Goal: Transaction & Acquisition: Purchase product/service

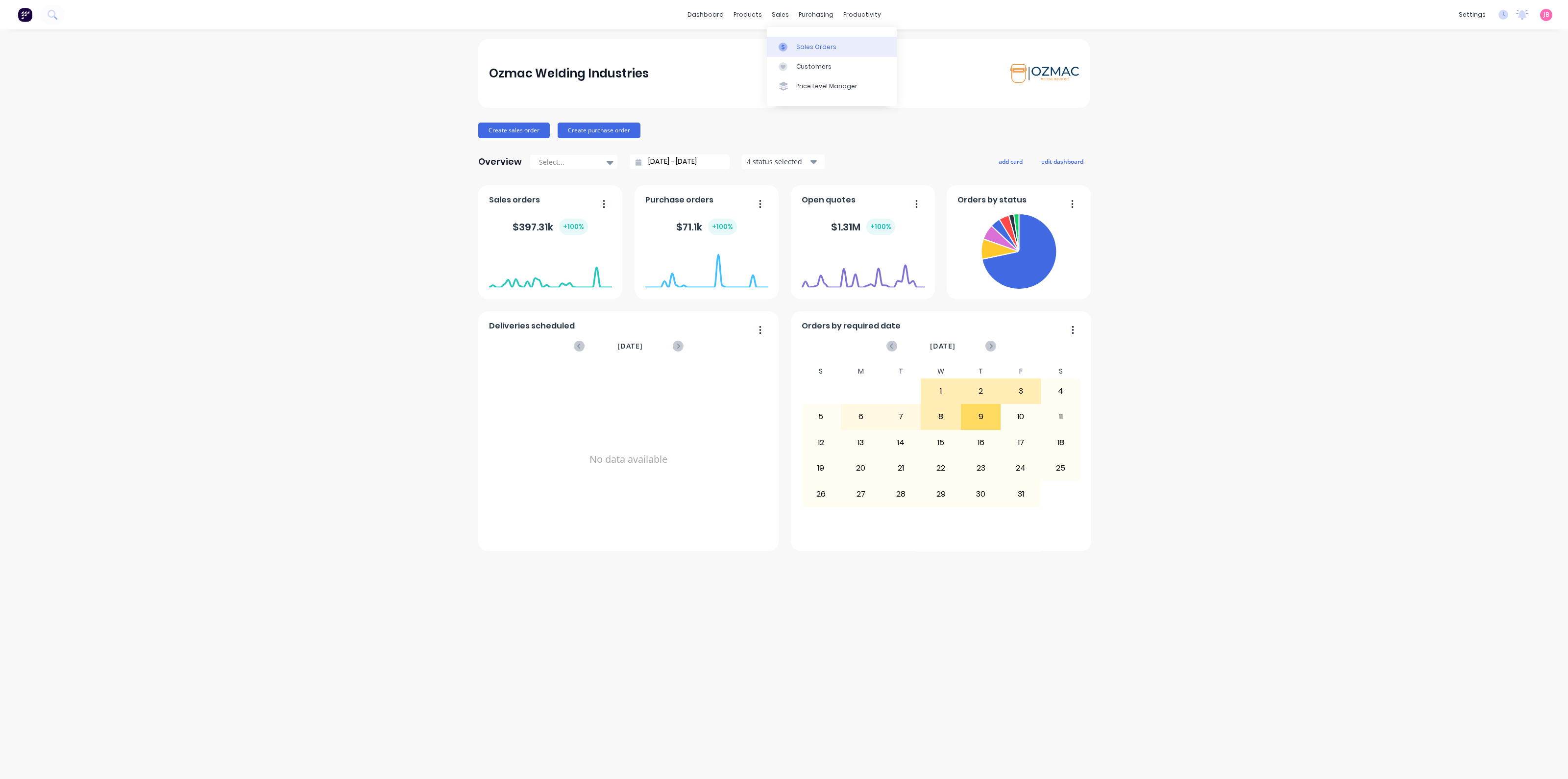
click at [794, 42] on link "Sales Orders" at bounding box center [831, 46] width 130 height 20
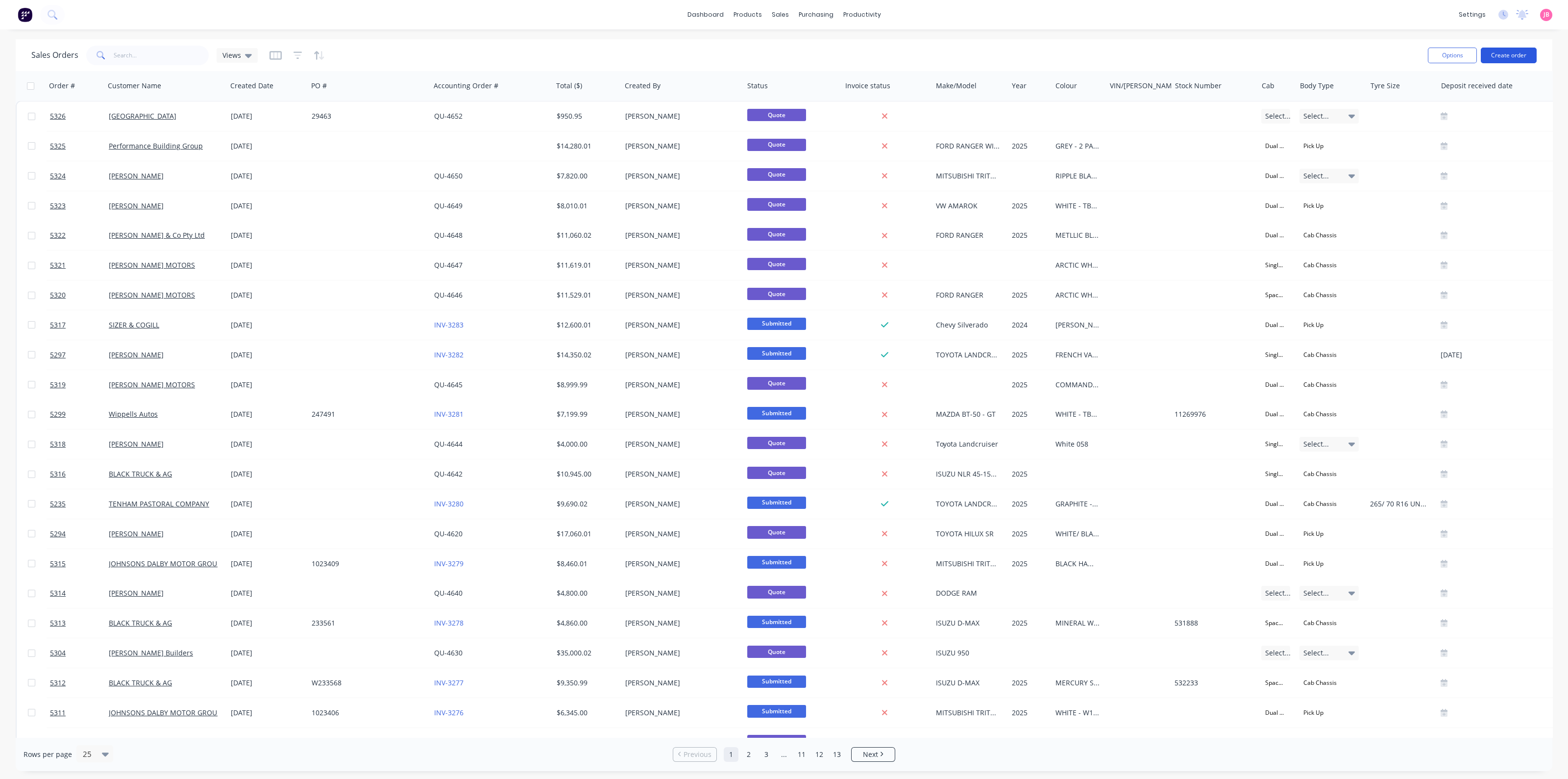
click at [1513, 55] on button "Create order" at bounding box center [1509, 55] width 56 height 16
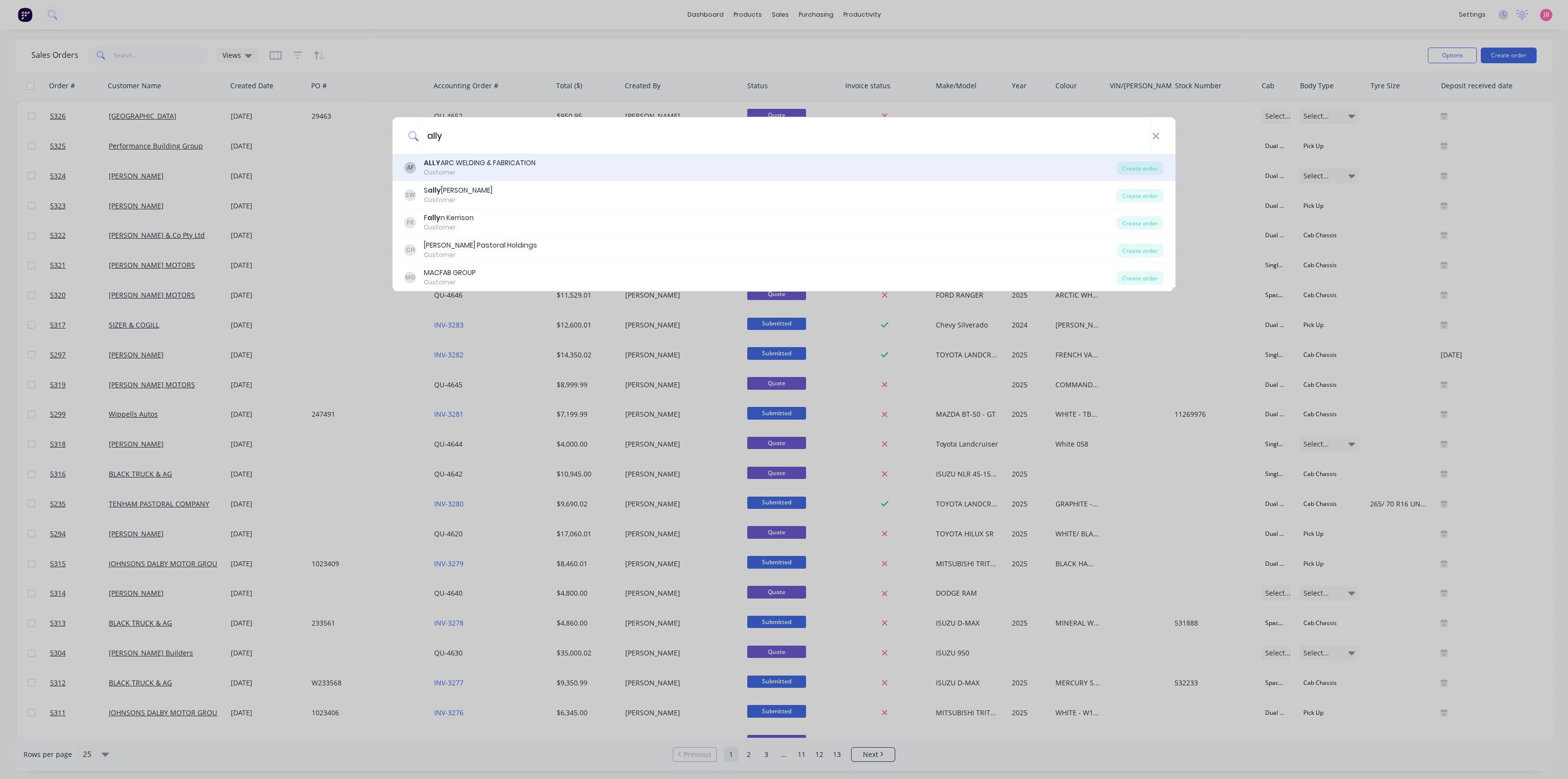
type input "ally"
click at [500, 171] on div "Customer" at bounding box center [480, 172] width 112 height 9
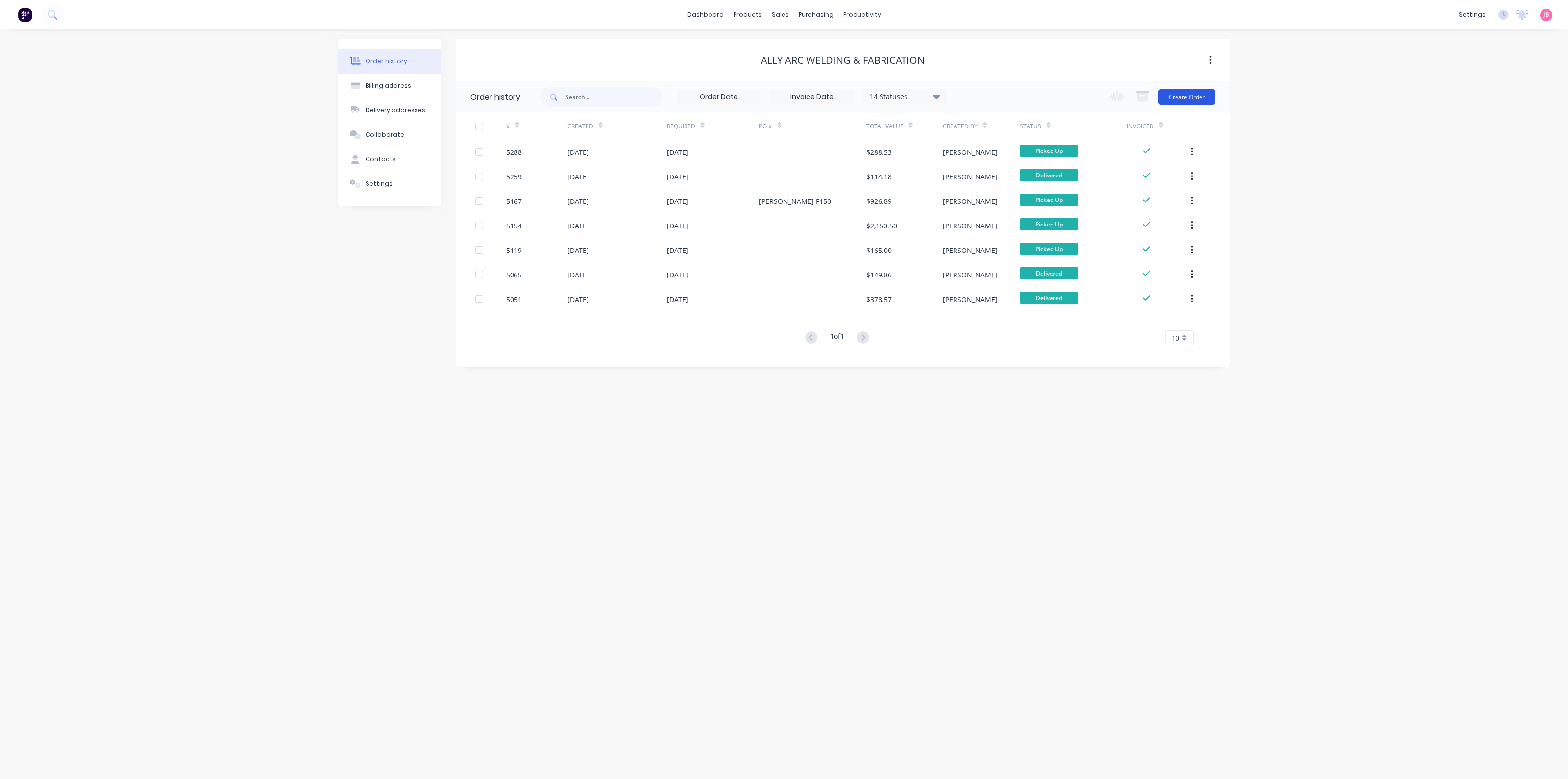
click at [1189, 99] on button "Create Order" at bounding box center [1186, 97] width 57 height 16
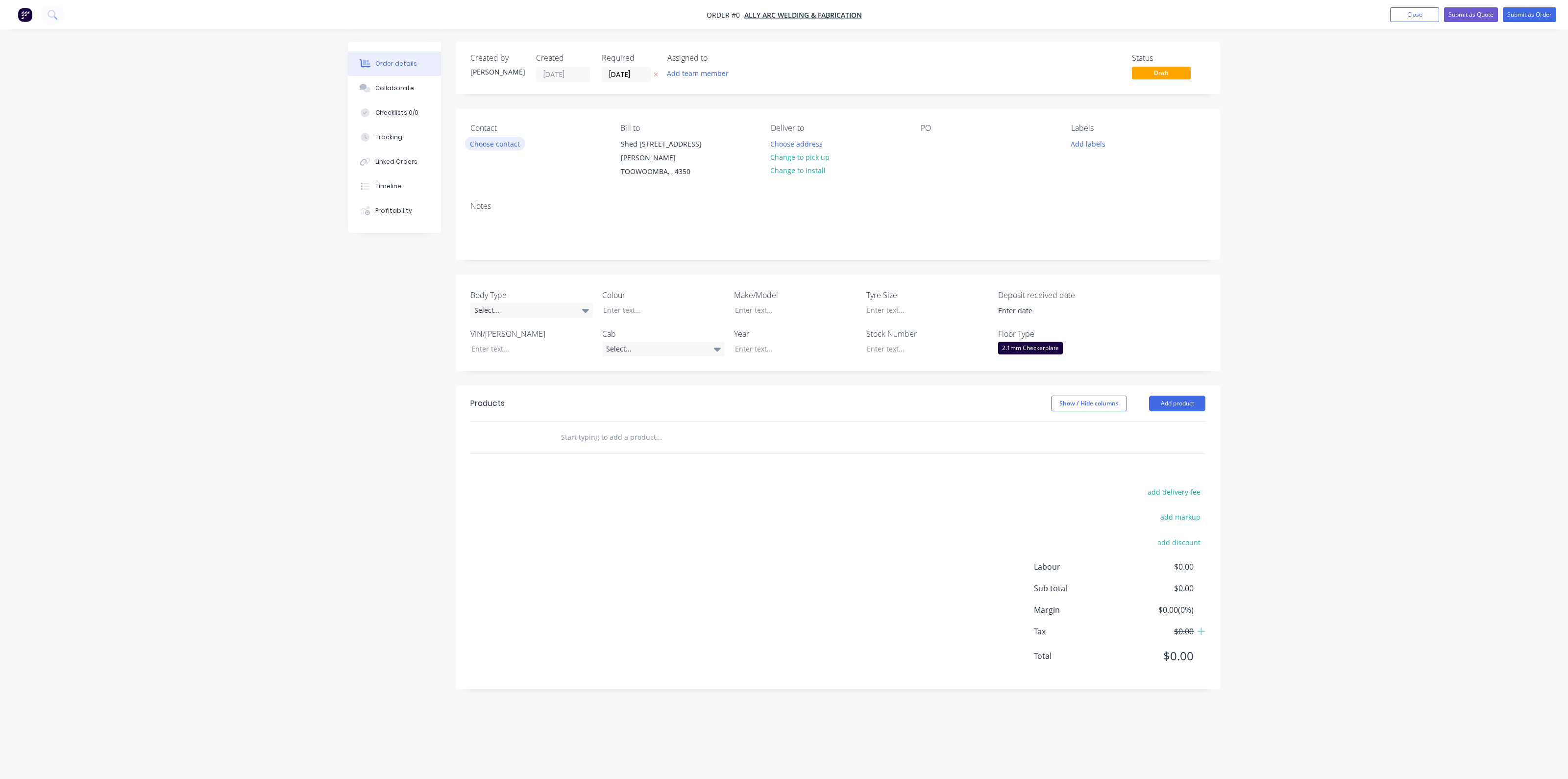
click at [487, 146] on button "Choose contact" at bounding box center [495, 143] width 60 height 13
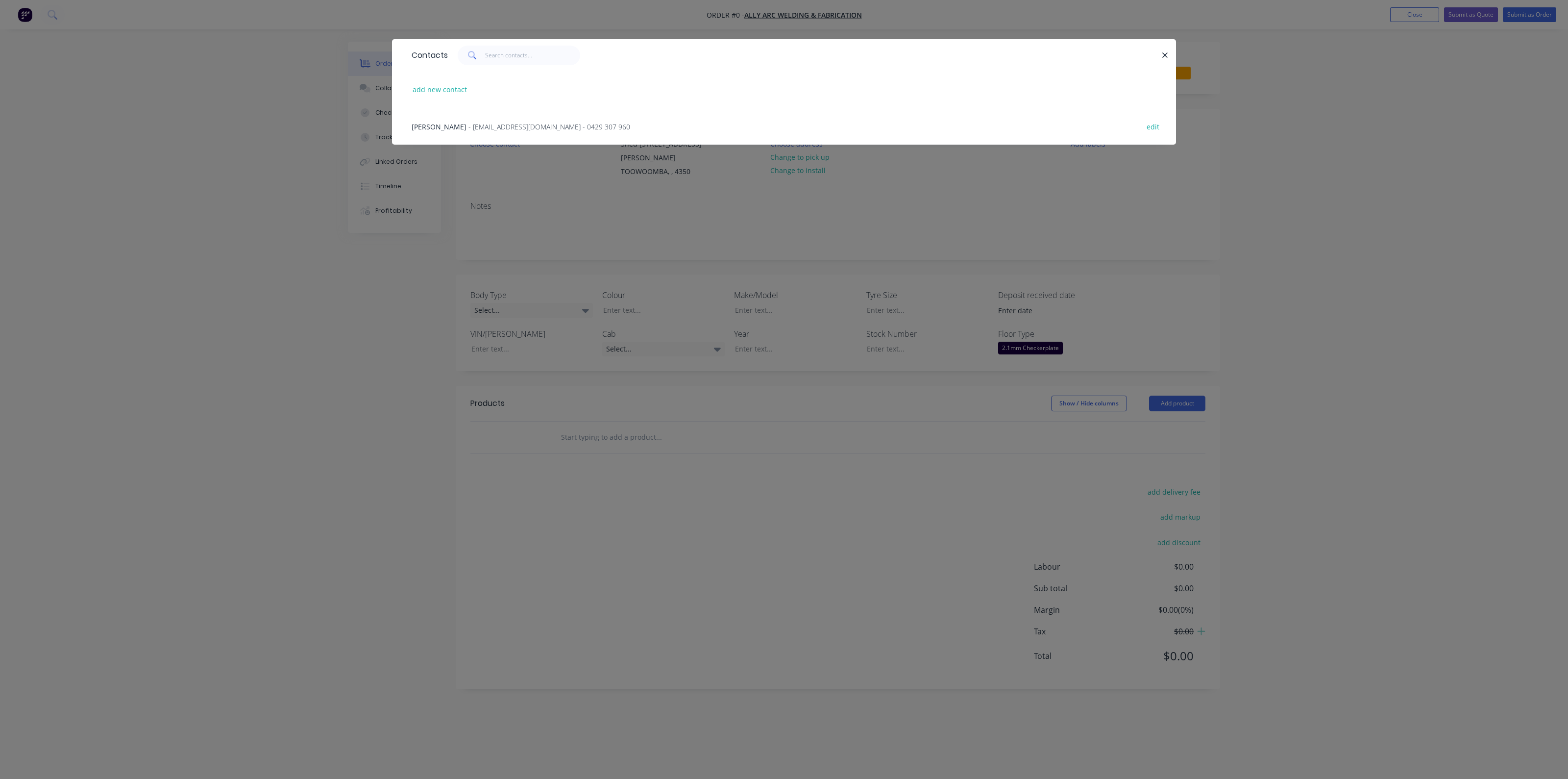
click at [503, 127] on span "- [EMAIL_ADDRESS][DOMAIN_NAME] - 0429 307 960" at bounding box center [549, 127] width 161 height 10
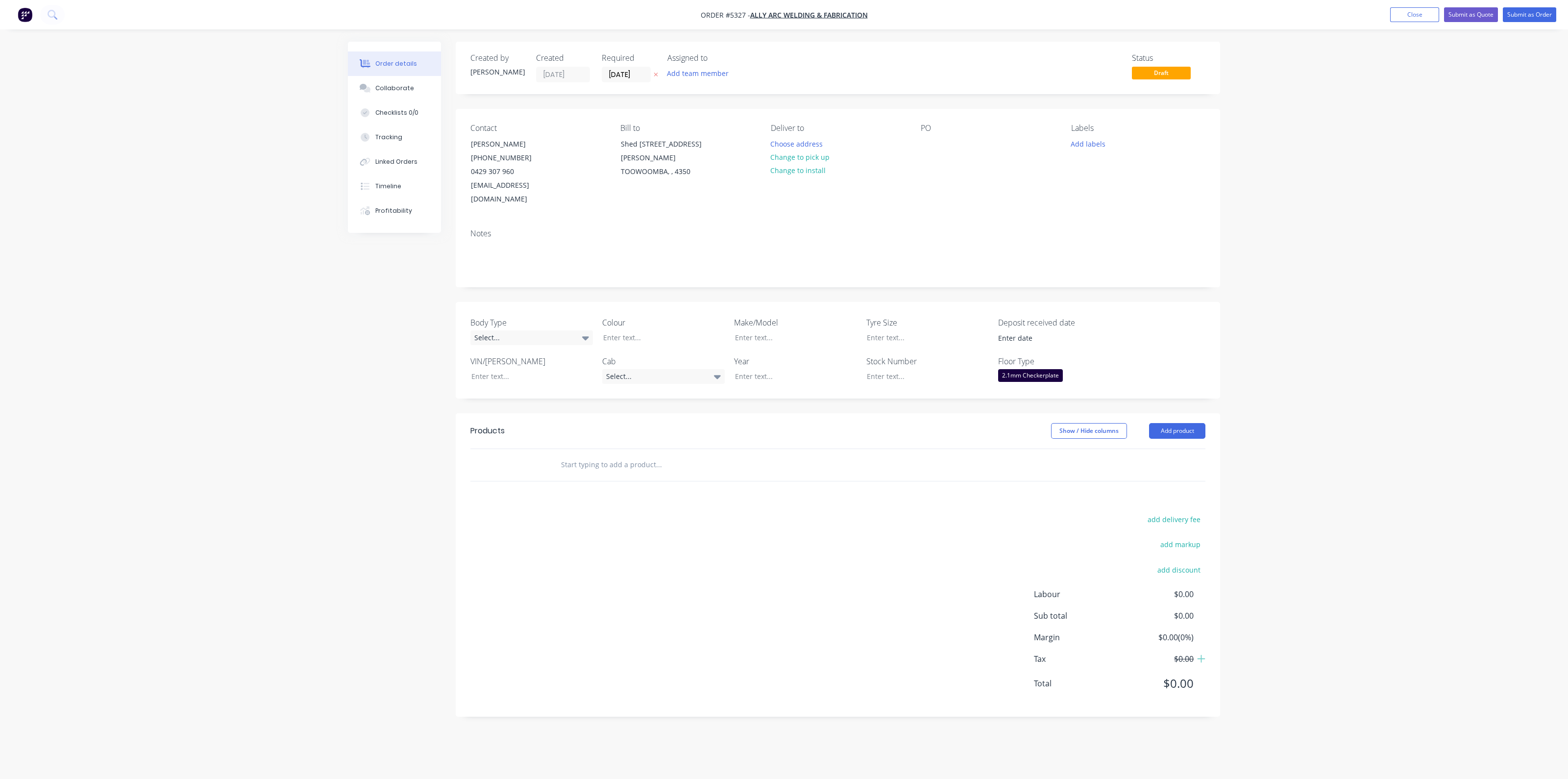
click at [664, 455] on input "text" at bounding box center [658, 464] width 196 height 20
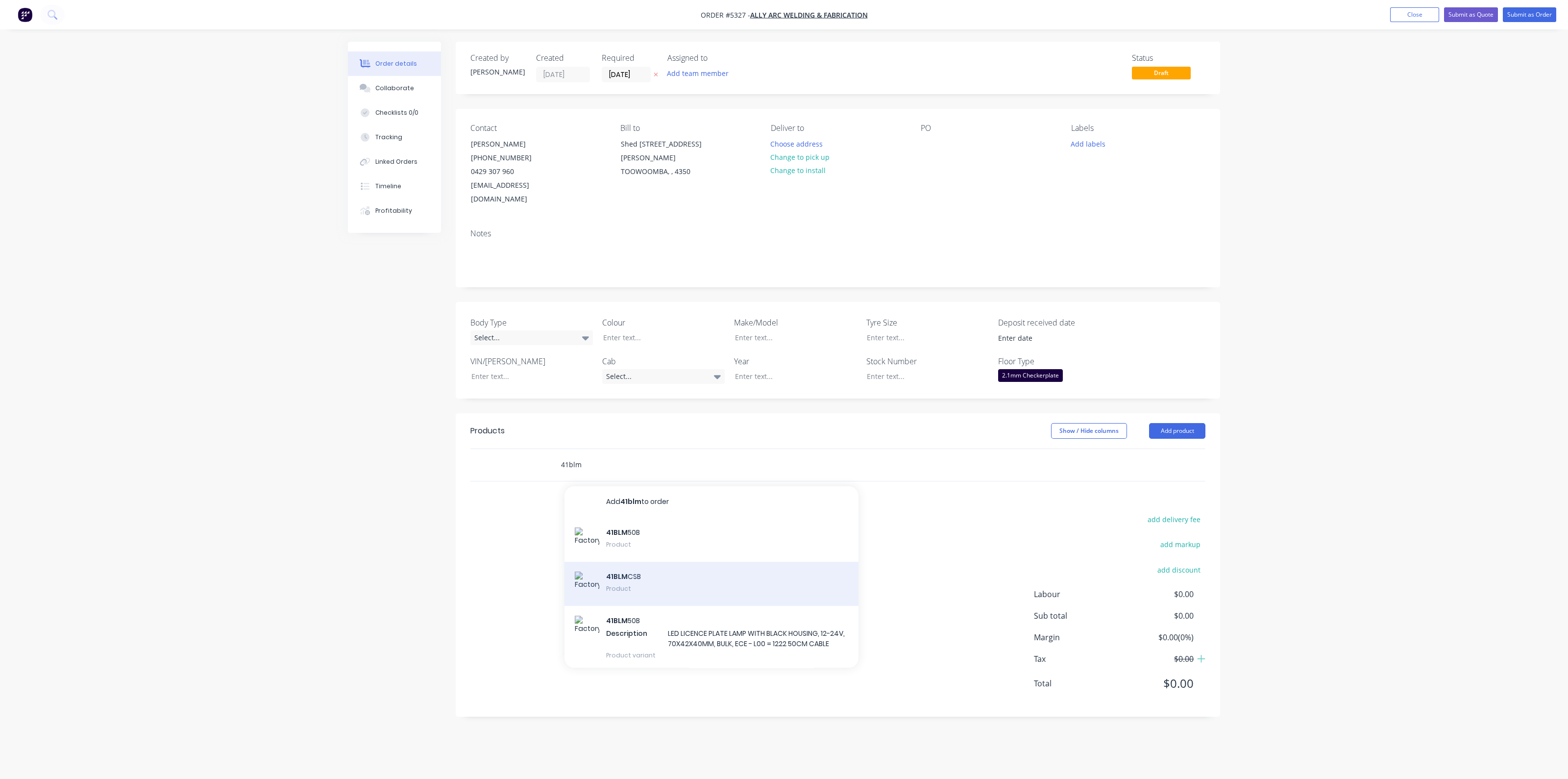
type input "41blm"
click at [630, 564] on div "41BLM CSB Product" at bounding box center [711, 583] width 294 height 44
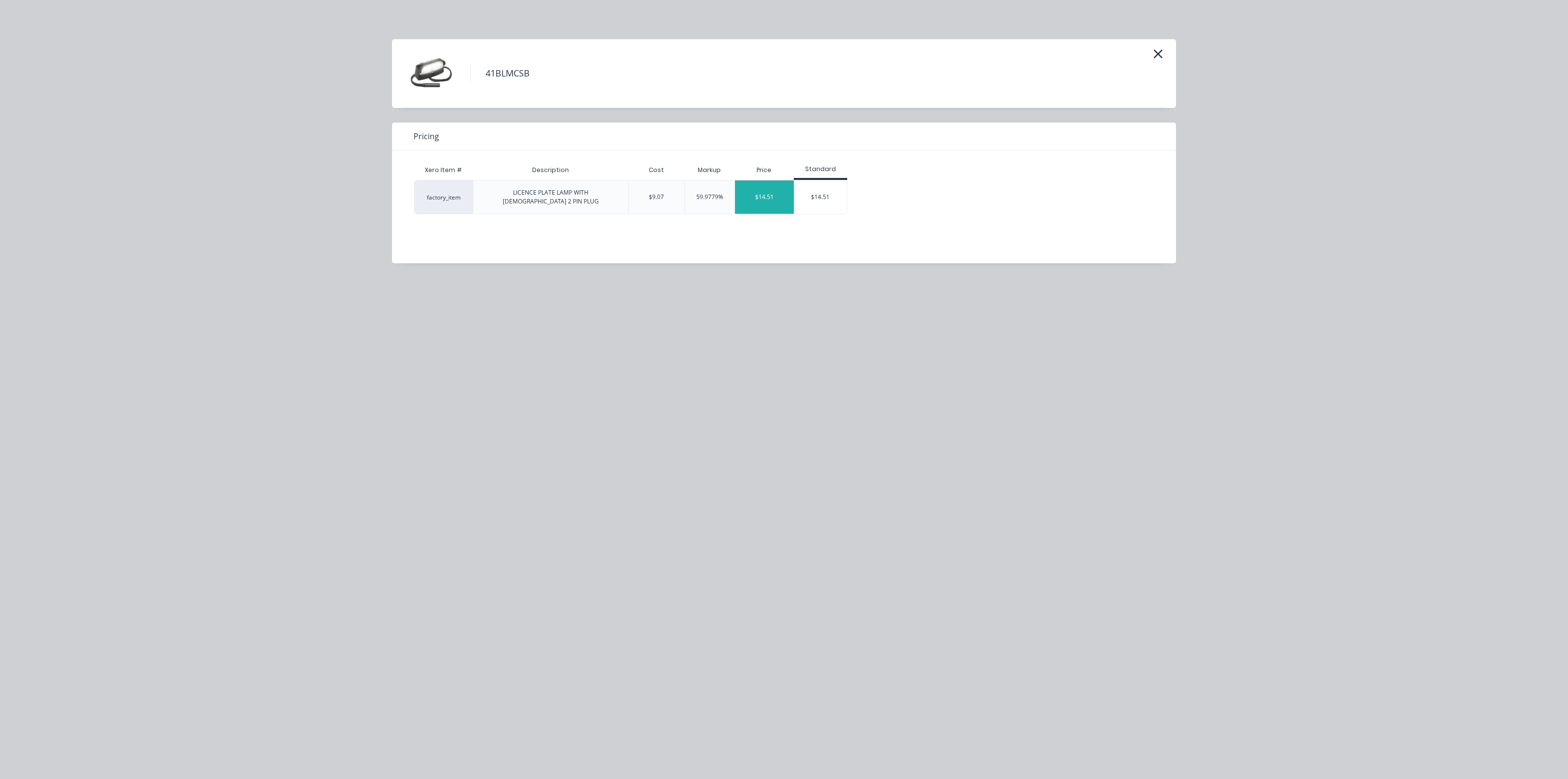
click at [777, 194] on div "$14.51" at bounding box center [764, 197] width 59 height 33
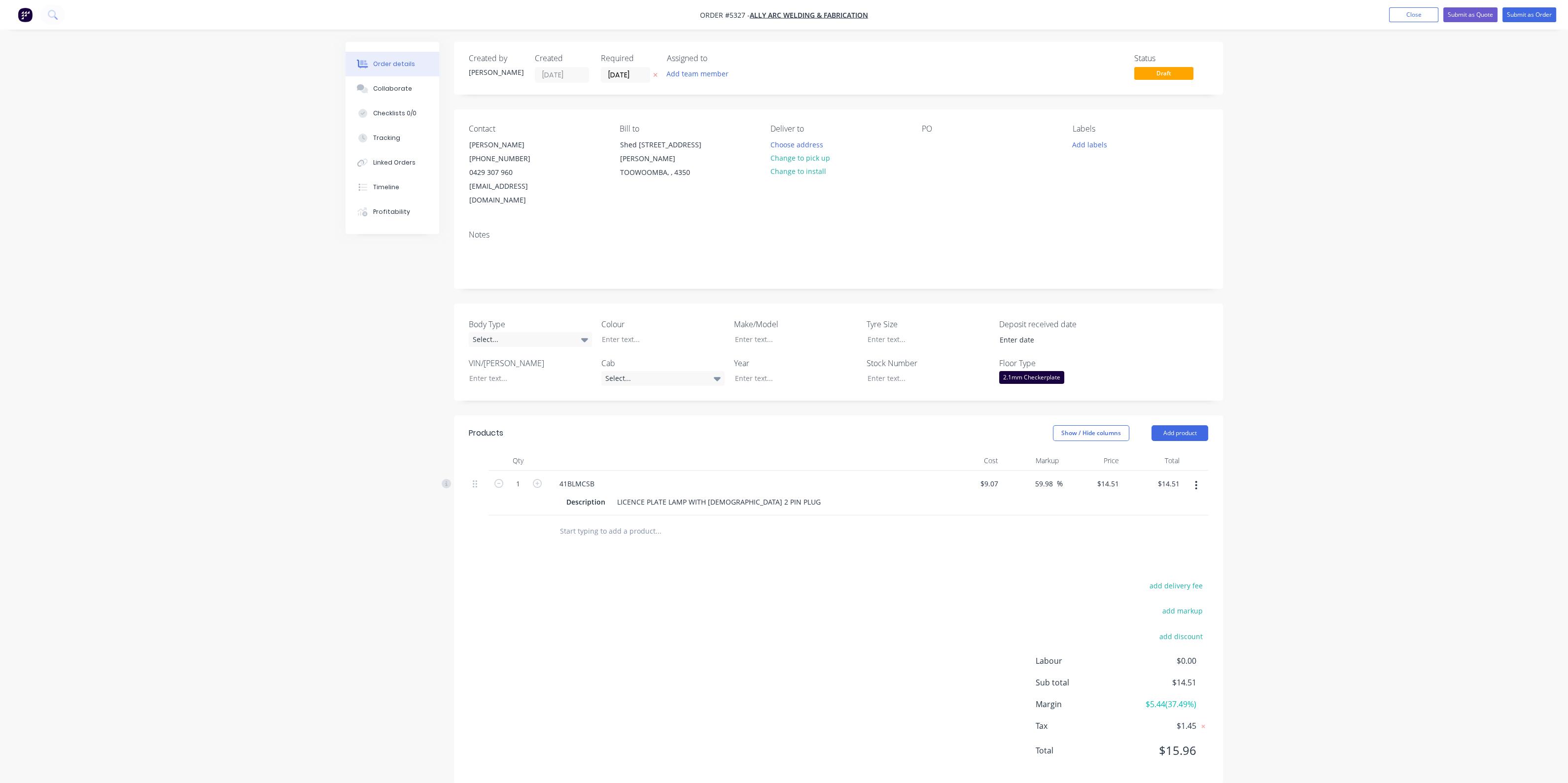
scroll to position [1, 0]
click at [625, 520] on input "text" at bounding box center [658, 530] width 197 height 20
type input "1"
type input "1'' 1/2 WET EXHAUST HOSE"
click at [719, 553] on button "Add 1'' 1/2 WET EXHAUST HOSE to order" at bounding box center [711, 567] width 296 height 31
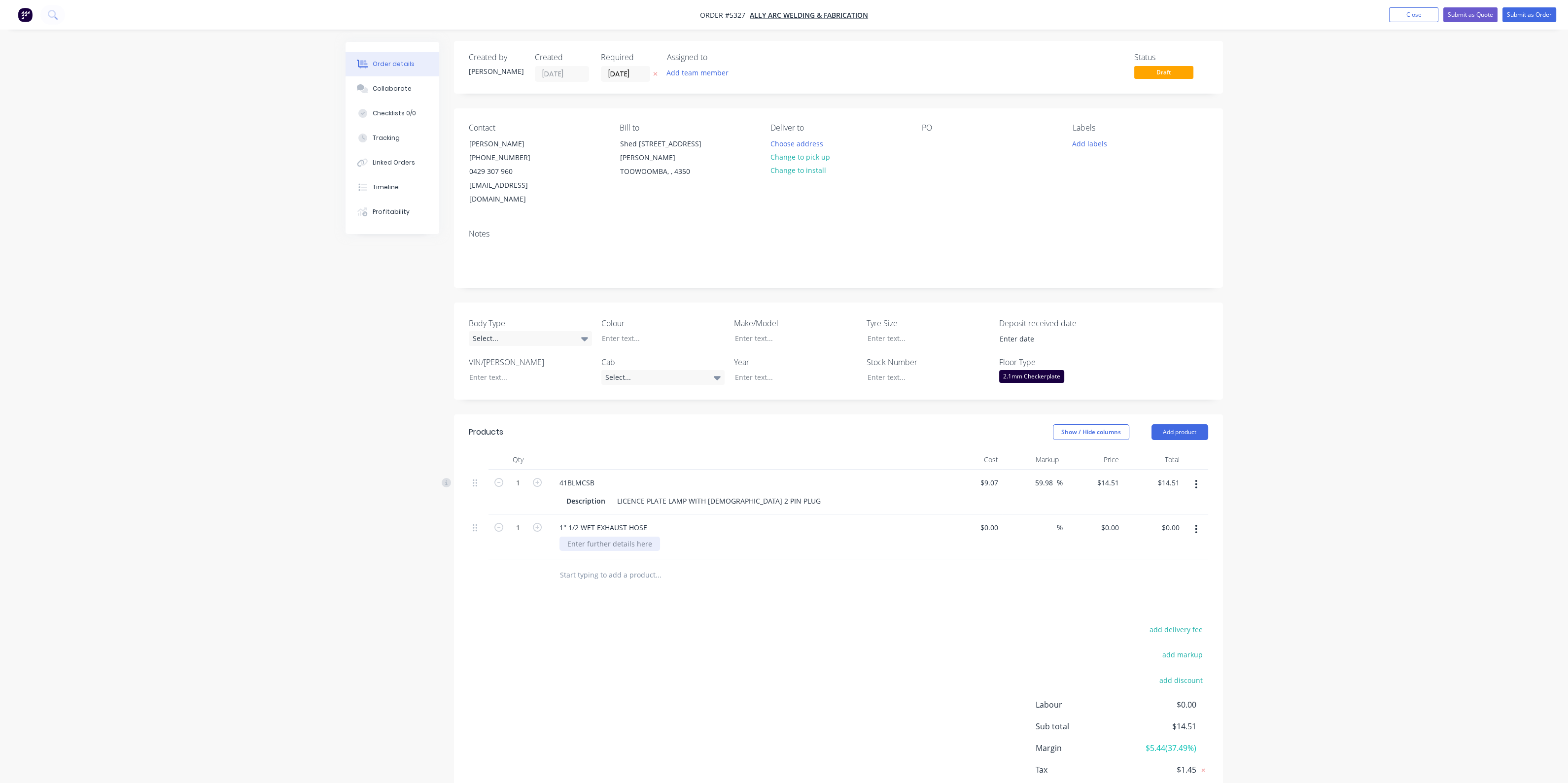
click at [639, 536] on div at bounding box center [609, 543] width 100 height 14
click at [841, 543] on div "1'' 1/2 WET EXHAUST HOSE 2M" at bounding box center [744, 537] width 395 height 45
click at [649, 520] on div "1'' 1/2 WET EXHAUST HOSE" at bounding box center [604, 527] width 104 height 14
drag, startPoint x: 577, startPoint y: 533, endPoint x: 561, endPoint y: 534, distance: 16.0
click at [561, 536] on div "2M" at bounding box center [572, 543] width 26 height 14
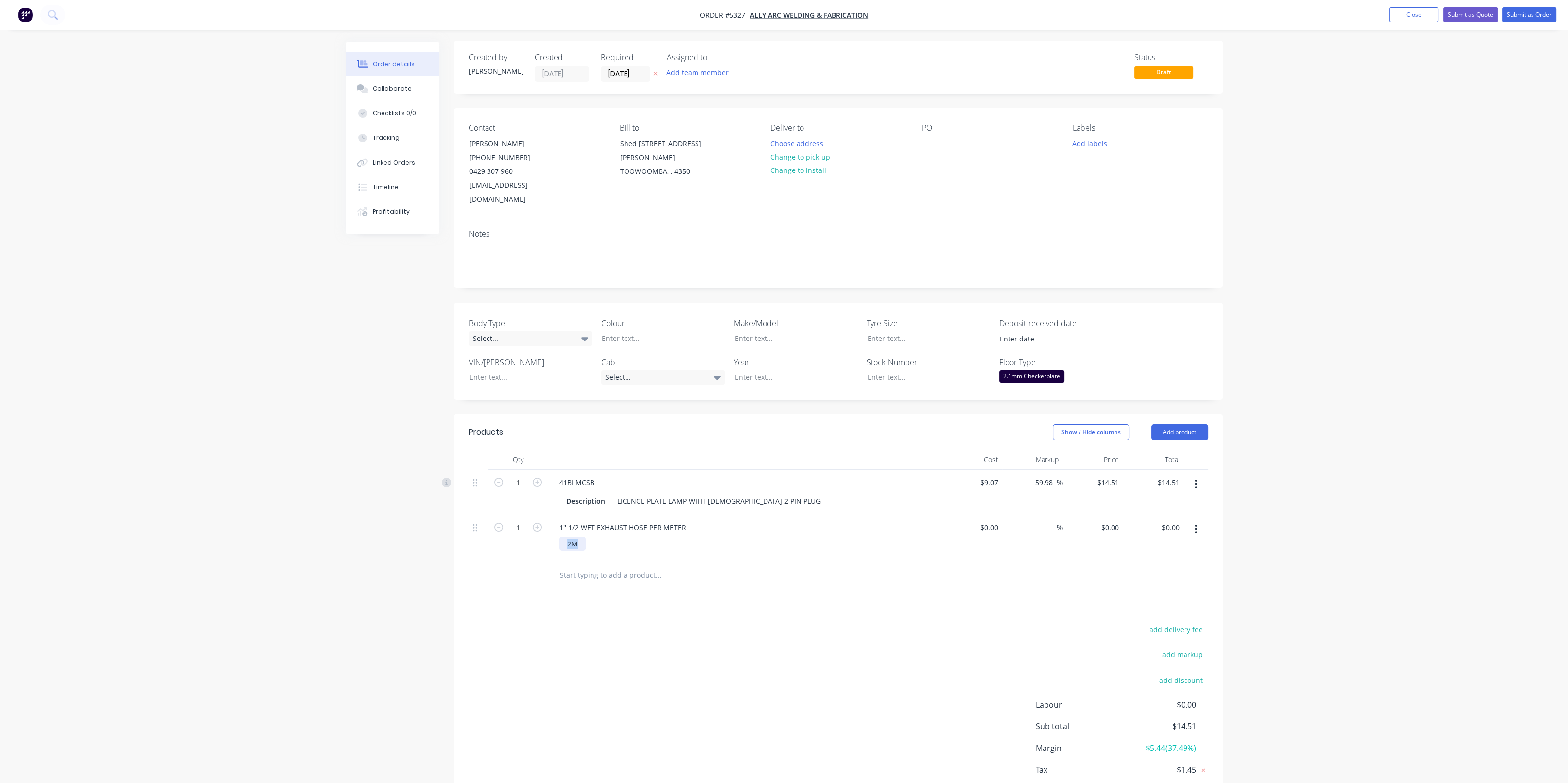
click at [581, 536] on div "2M" at bounding box center [572, 543] width 26 height 14
click at [581, 536] on div "2M" at bounding box center [572, 543] width 26 height 14
click at [539, 523] on icon "button" at bounding box center [537, 527] width 9 height 9
type input "2"
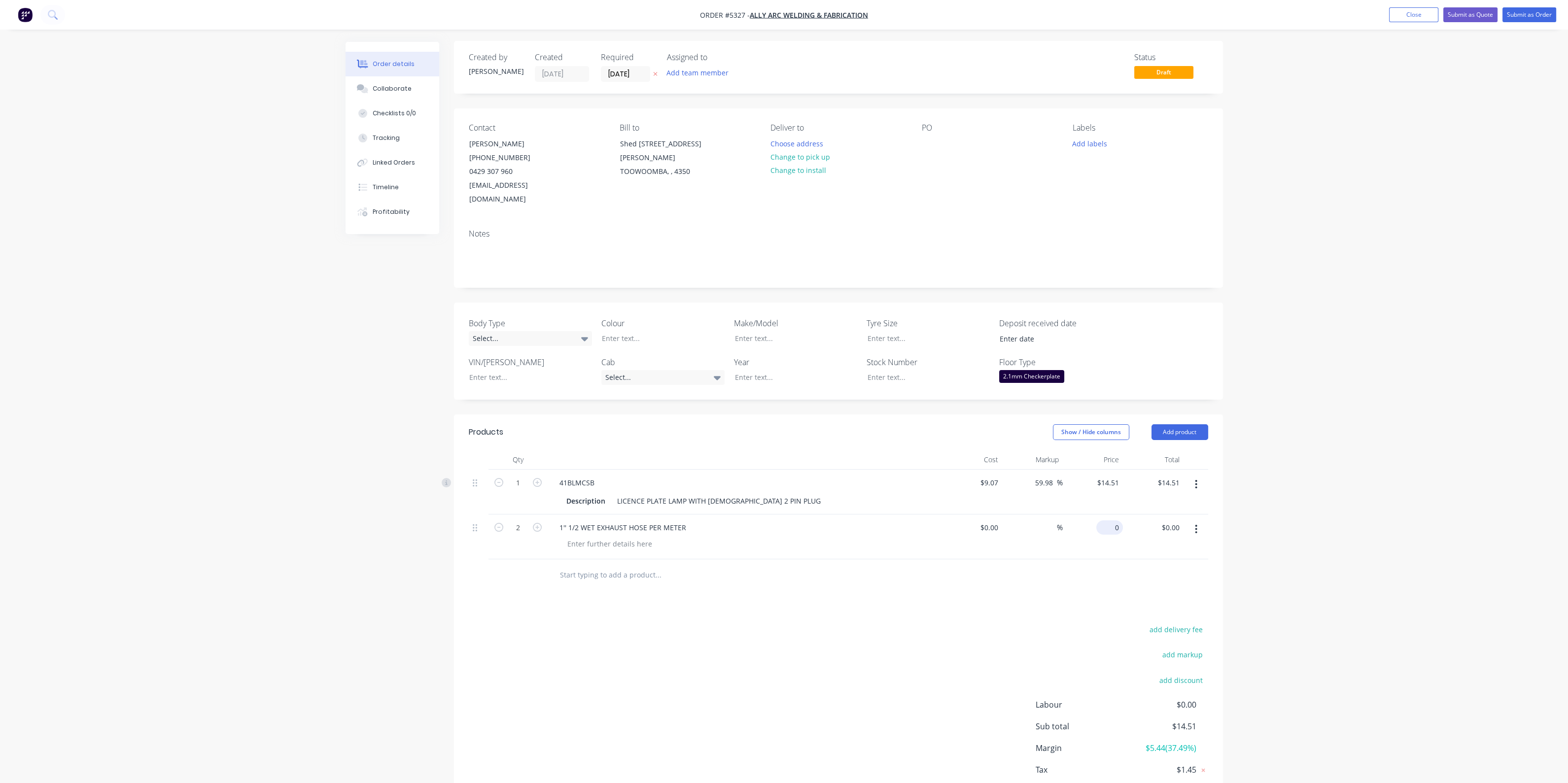
click at [1104, 516] on div "0 $0.00" at bounding box center [1093, 537] width 61 height 45
type input "$75.00"
type input "$150.00"
click at [877, 604] on div "Products Show / Hide columns Add product Qty Cost Markup Price Total 1 41BLMCSB…" at bounding box center [838, 621] width 769 height 414
click at [646, 565] on input "text" at bounding box center [658, 575] width 197 height 20
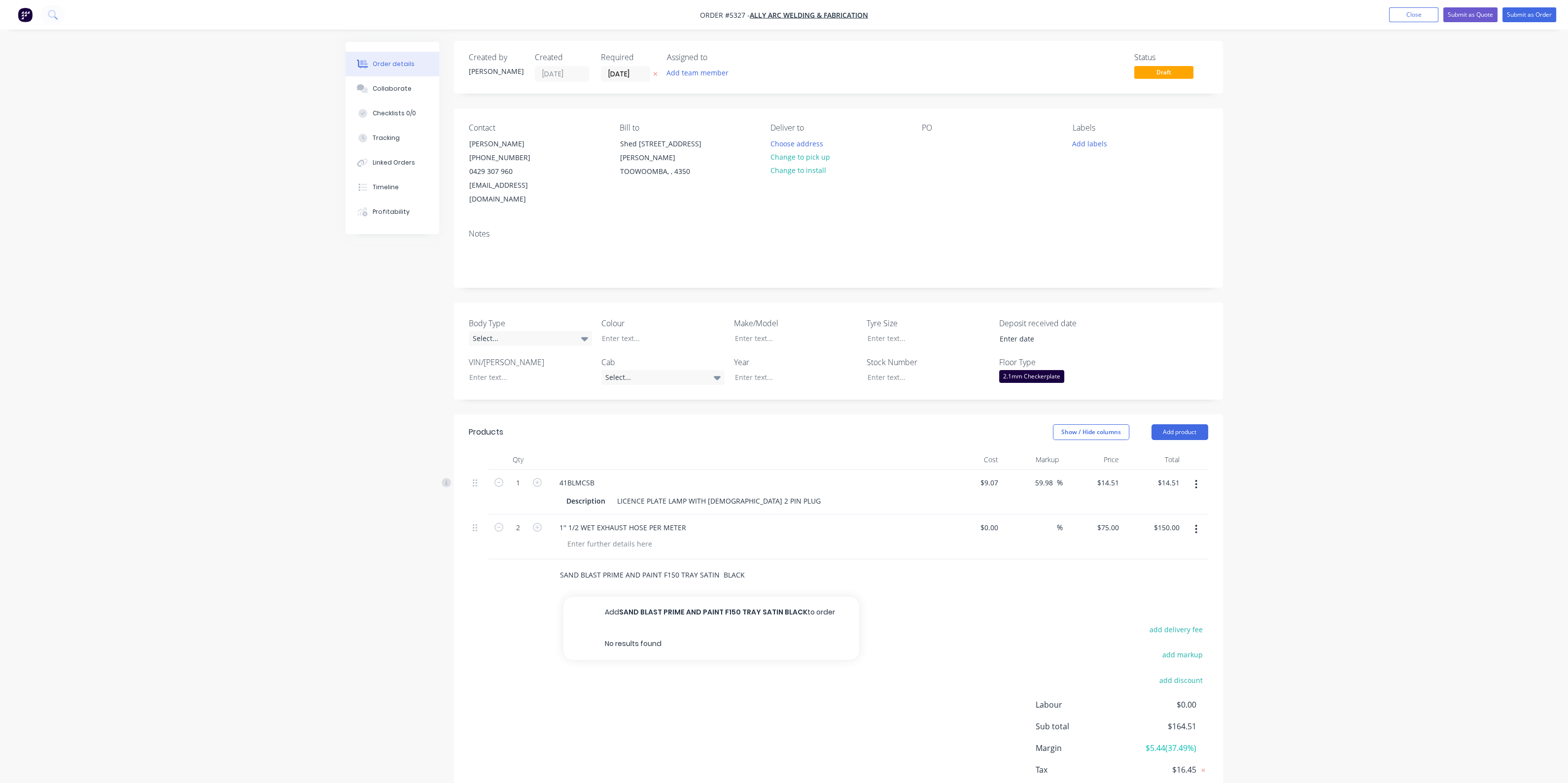
type input "SAND BLAST PRIME AND PAINT F150 TRAY SATIN BLACK"
click at [673, 599] on button "Add SAND BLAST PRIME AND PAINT F150 TRAY SATIN BLACK to order" at bounding box center [711, 612] width 296 height 31
click at [1110, 565] on div "0 0" at bounding box center [1115, 572] width 15 height 14
type input "$1,200.00"
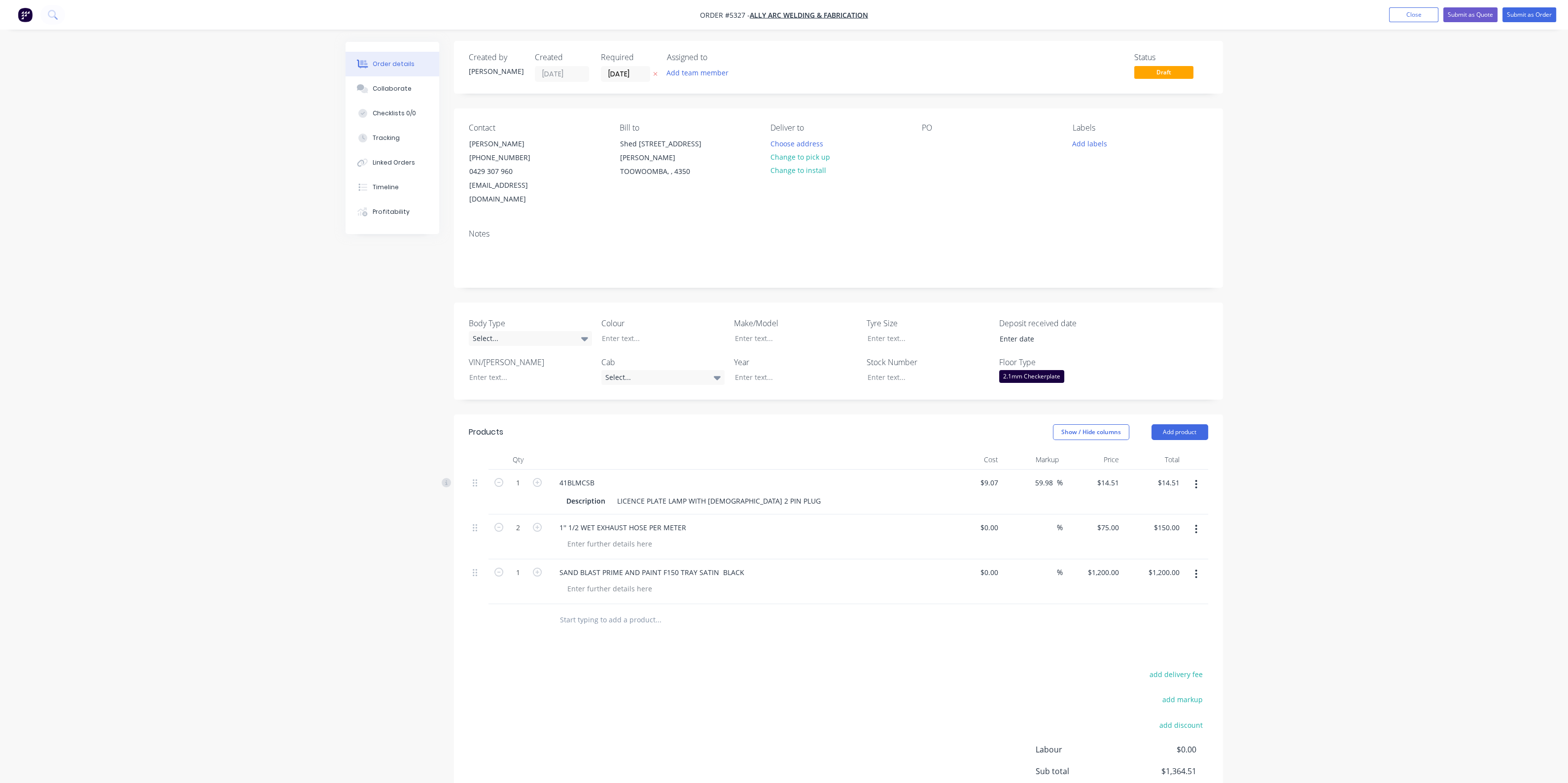
click at [638, 610] on input "text" at bounding box center [658, 619] width 197 height 20
type input "SAND PRIME AND PAINT CANOPY AND TOOLBOXES SATIN BLACK"
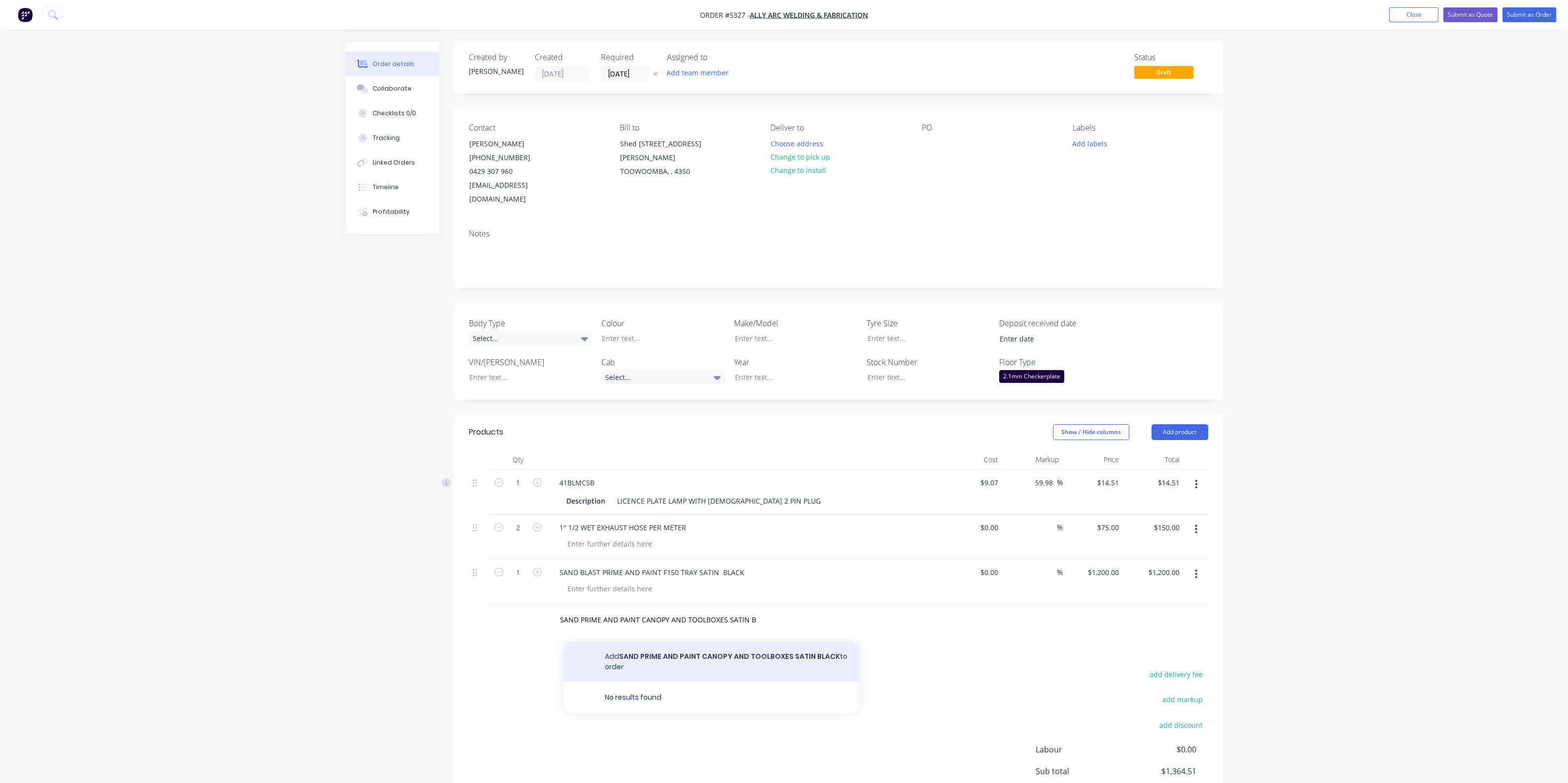
click at [792, 644] on button "Add SAND PRIME AND PAINT CANOPY AND TOOLBOXES SATIN BLACK to order" at bounding box center [711, 662] width 296 height 40
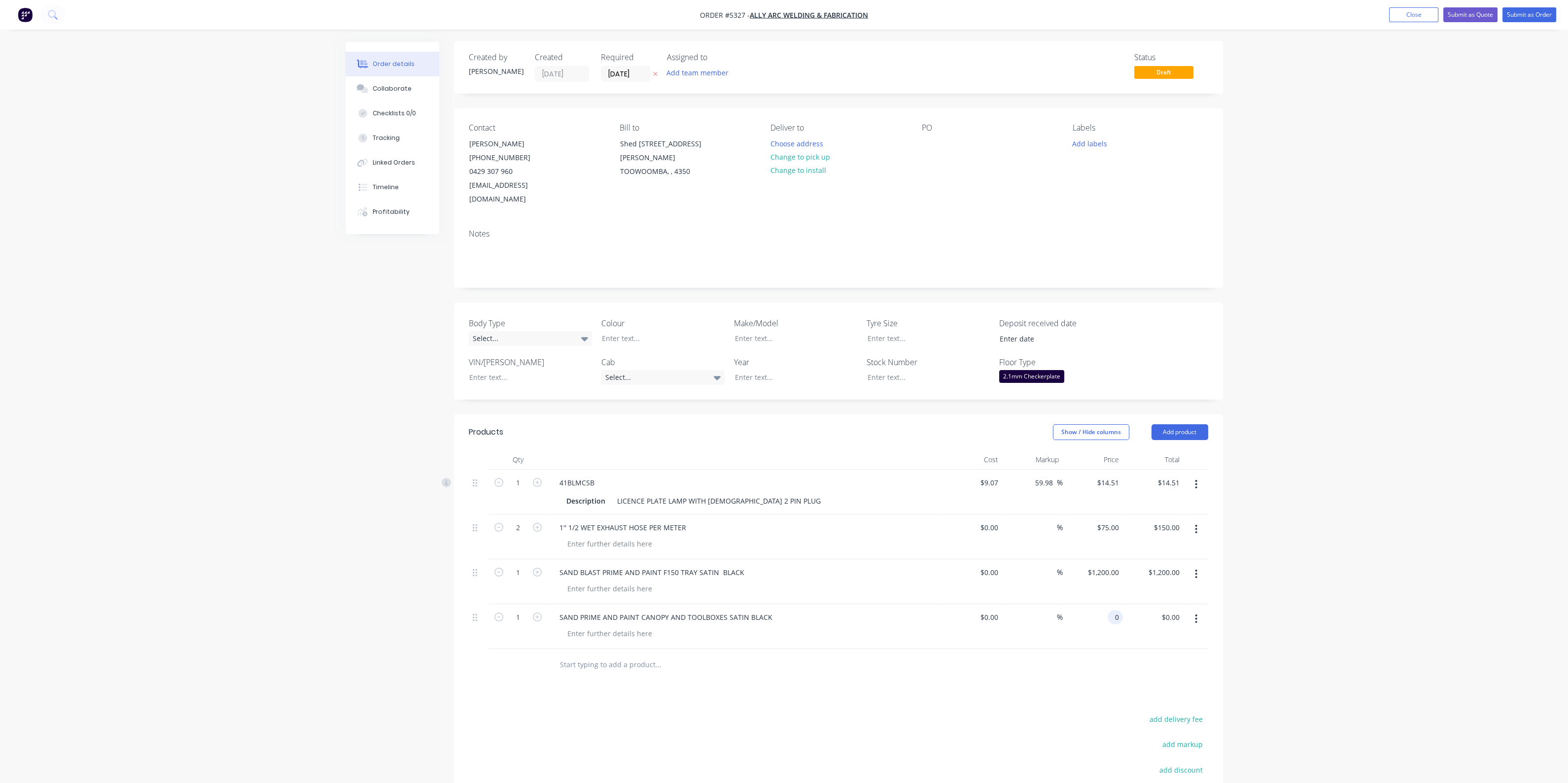
click at [1111, 610] on div "0 0" at bounding box center [1117, 617] width 12 height 14
type input "$1,200.00"
click at [630, 655] on input "text" at bounding box center [658, 665] width 197 height 20
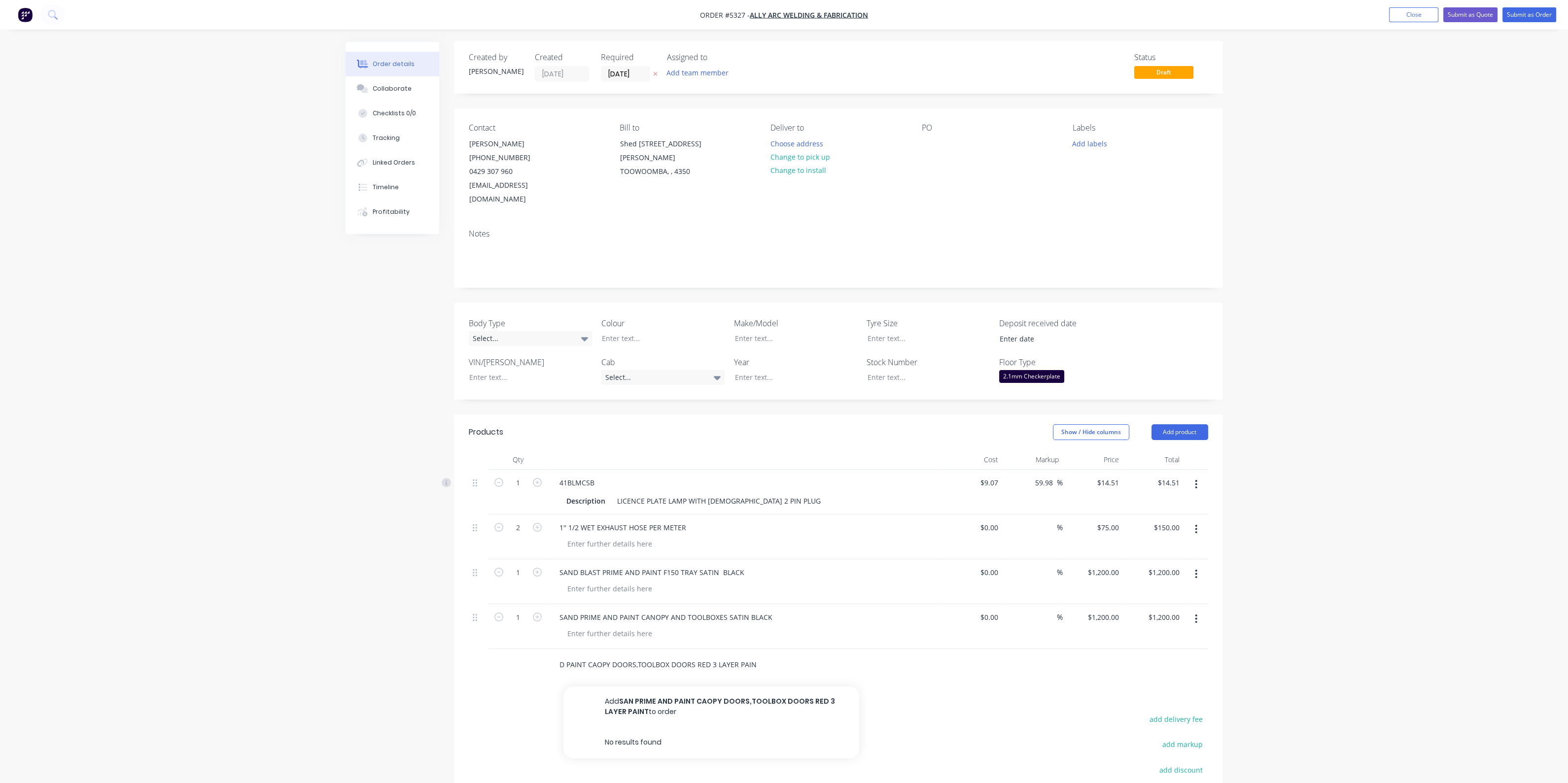
type input "SAN PRIME AND PAINT CAOPY DOORS,TOOLBOX DOORS RED 3 LAYER PAINT"
click at [570, 655] on input "SAN PRIME AND PAINT CAOPY DOORS,TOOLBOX DOORS RED 3 LAYER PAINT" at bounding box center [658, 665] width 197 height 20
click at [574, 655] on input "SAN PRIME AND PAINT CAOPY DOORS,TOOLBOX DOORS RED 3 LAYER PAINT" at bounding box center [658, 665] width 197 height 20
type input "SAND PRIME AND PAINT CAOPY DOORS,TOOLBOX DOORS RED 3 LAYER PAINT"
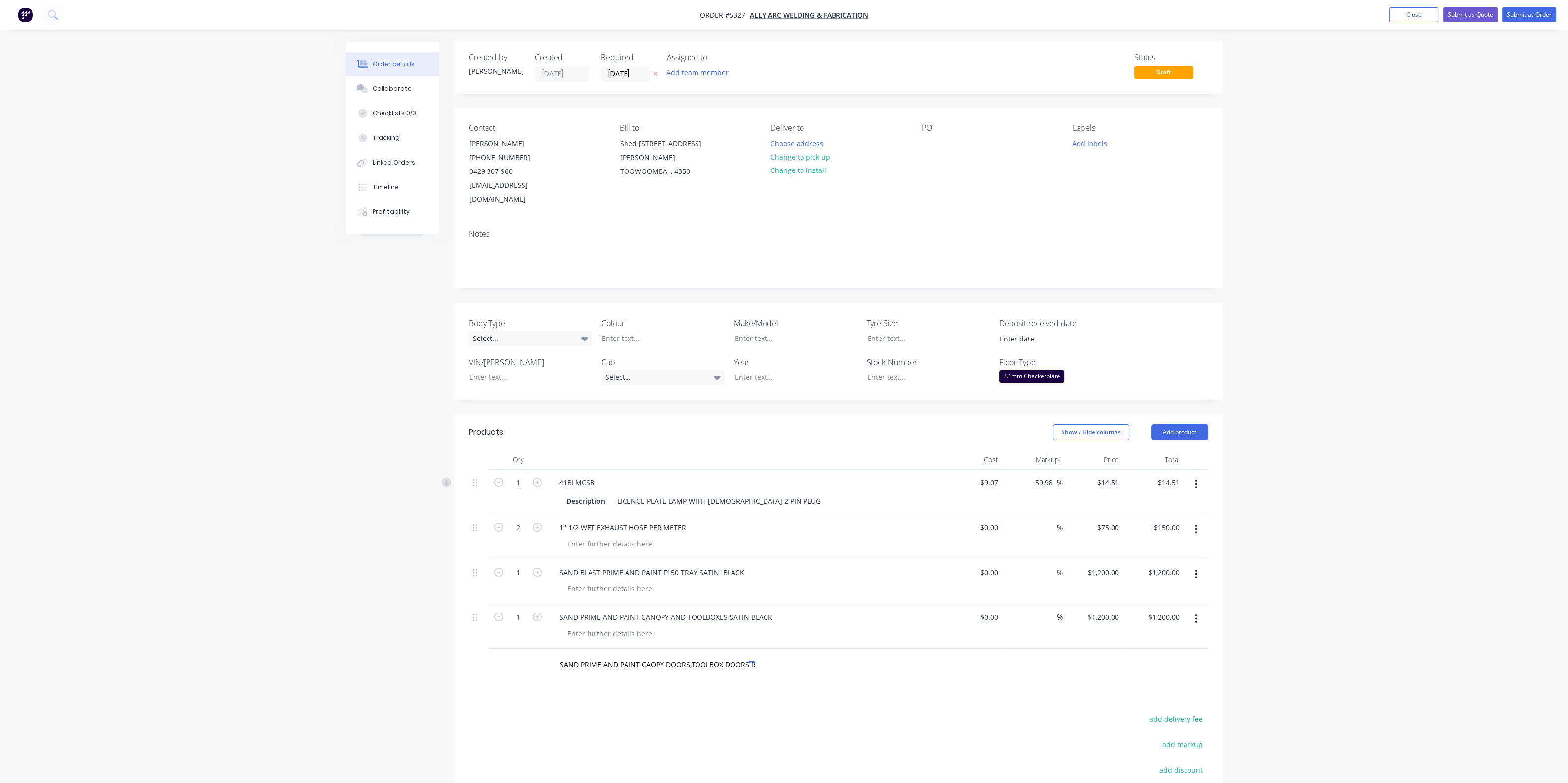
click at [660, 688] on div "Products Show / Hide columns Add product Qty Cost Markup Price Total 1 41BLMCSB…" at bounding box center [838, 665] width 769 height 503
click at [757, 655] on div "SAND PRIME AND PAINT CAOPY DOORS,TOOLBOX DOORS RED 3 LAYER PAINT" at bounding box center [700, 665] width 296 height 20
click at [750, 655] on input "SAND PRIME AND PAINT CAOPY DOORS,TOOLBOX DOORS RED 3 LAYER PAINT" at bounding box center [658, 665] width 197 height 20
click at [824, 655] on div "SAND PRIME AND PAINT CAOPY DOORS,TOOLBOX DOORS RED 3 LAYER PAINT Add SAND PRIME…" at bounding box center [700, 665] width 296 height 20
click at [870, 655] on div "SAND PRIME AND PAINT CAOPY DOORS,TOOLBOX DOORS RED 3 LAYER PAINT Add SAND PRIME…" at bounding box center [725, 665] width 347 height 20
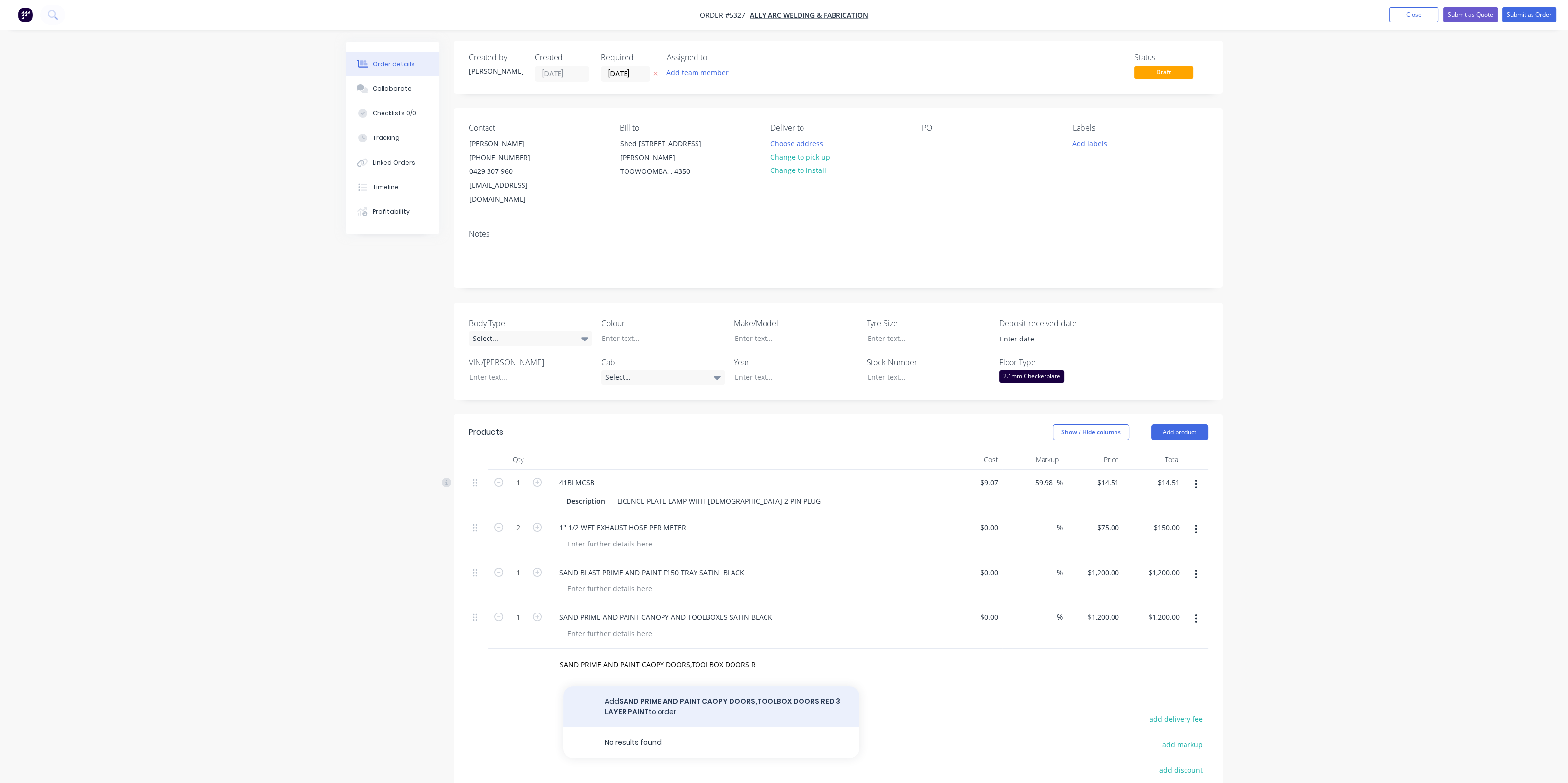
click at [779, 687] on button "Add SAND PRIME AND PAINT CAOPY DOORS,TOOLBOX DOORS RED 3 LAYER PAINT to order" at bounding box center [711, 706] width 296 height 40
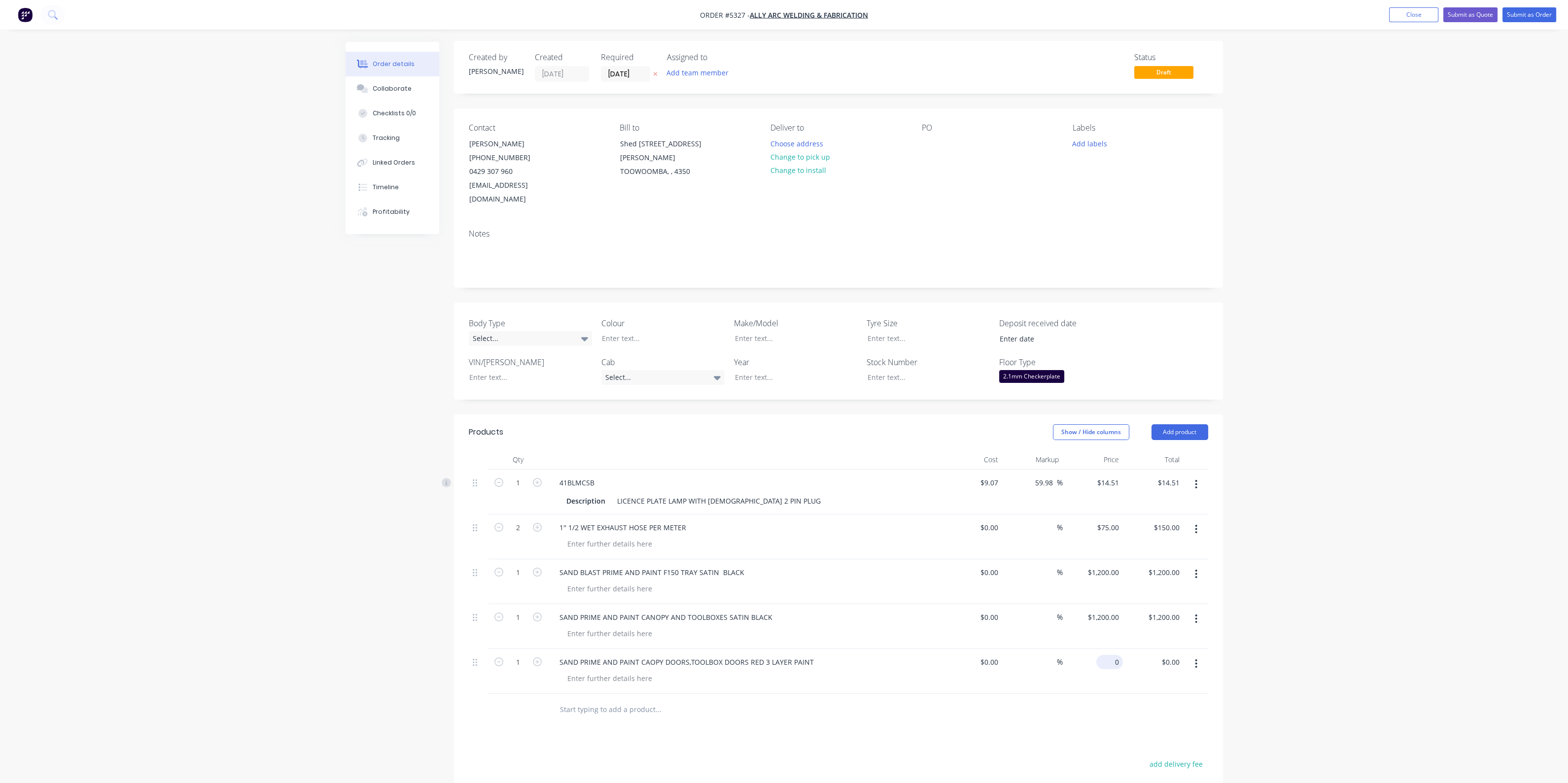
click at [1105, 652] on div "0 $0.00" at bounding box center [1093, 671] width 61 height 45
type input "$800.00"
click at [1487, 16] on button "Submit as Quote" at bounding box center [1470, 15] width 54 height 15
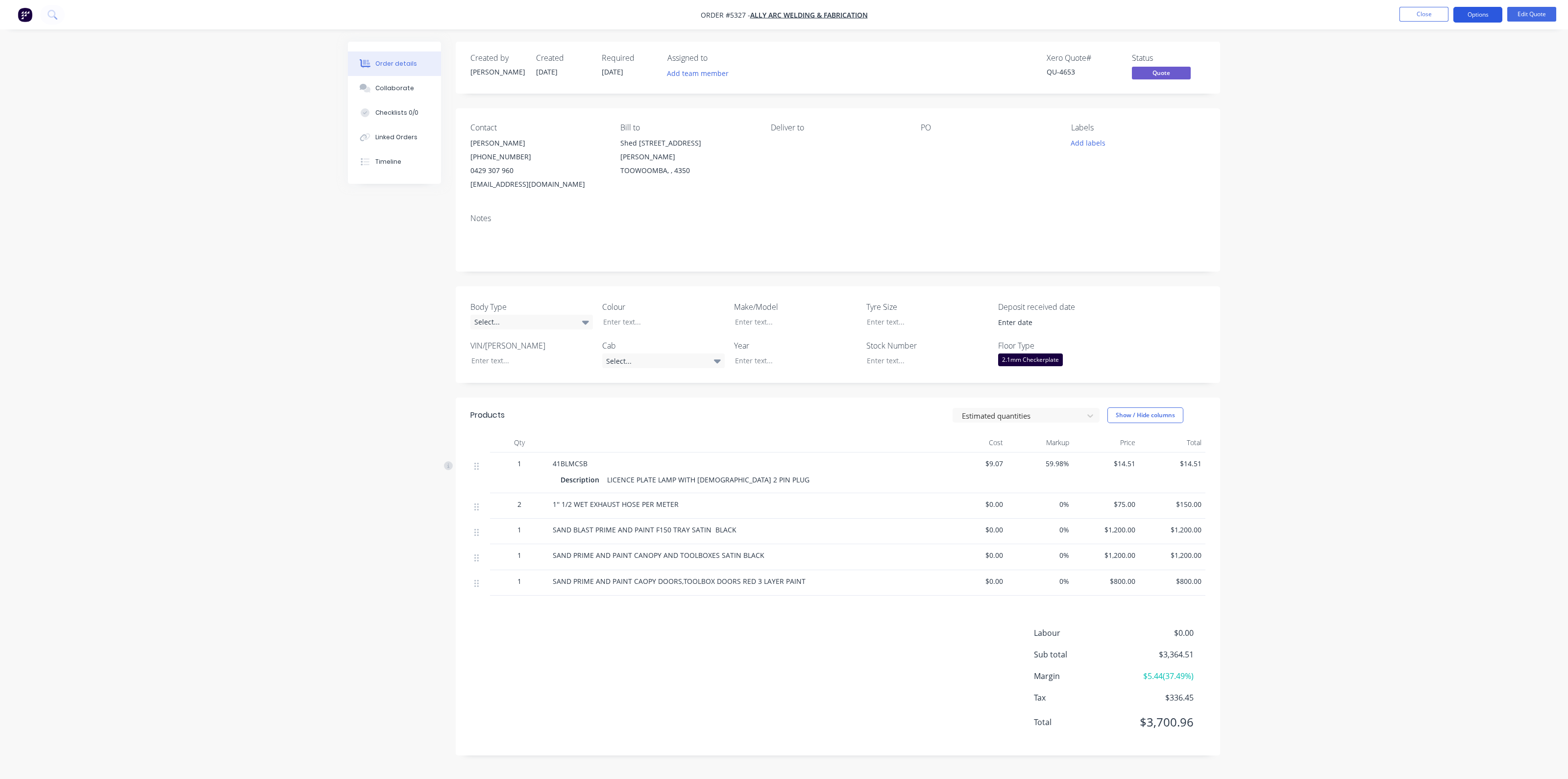
click at [1466, 14] on button "Options" at bounding box center [1477, 15] width 49 height 16
click at [1420, 121] on div "Convert to Order" at bounding box center [1449, 118] width 90 height 14
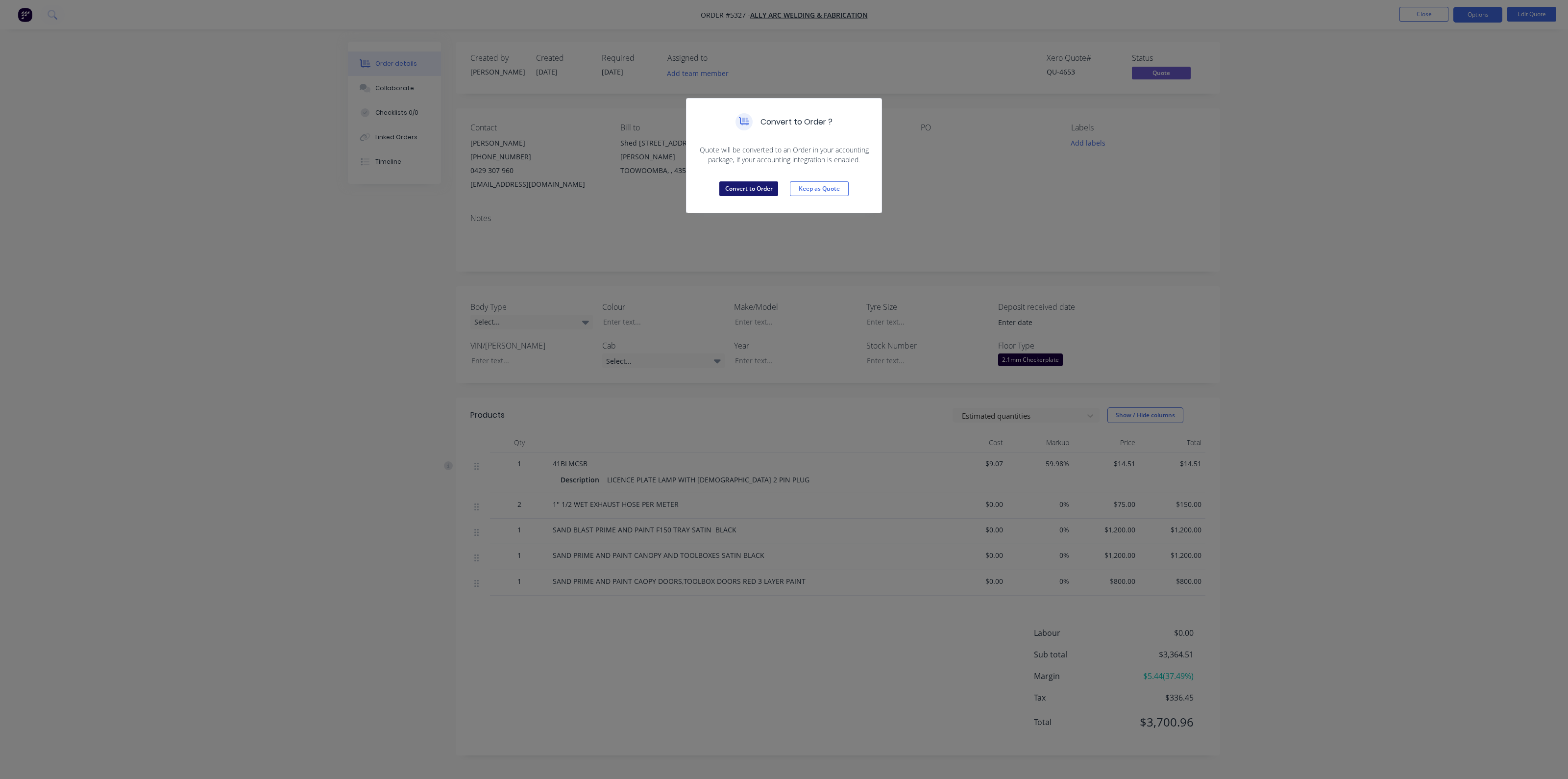
click at [743, 190] on button "Convert to Order" at bounding box center [749, 188] width 59 height 15
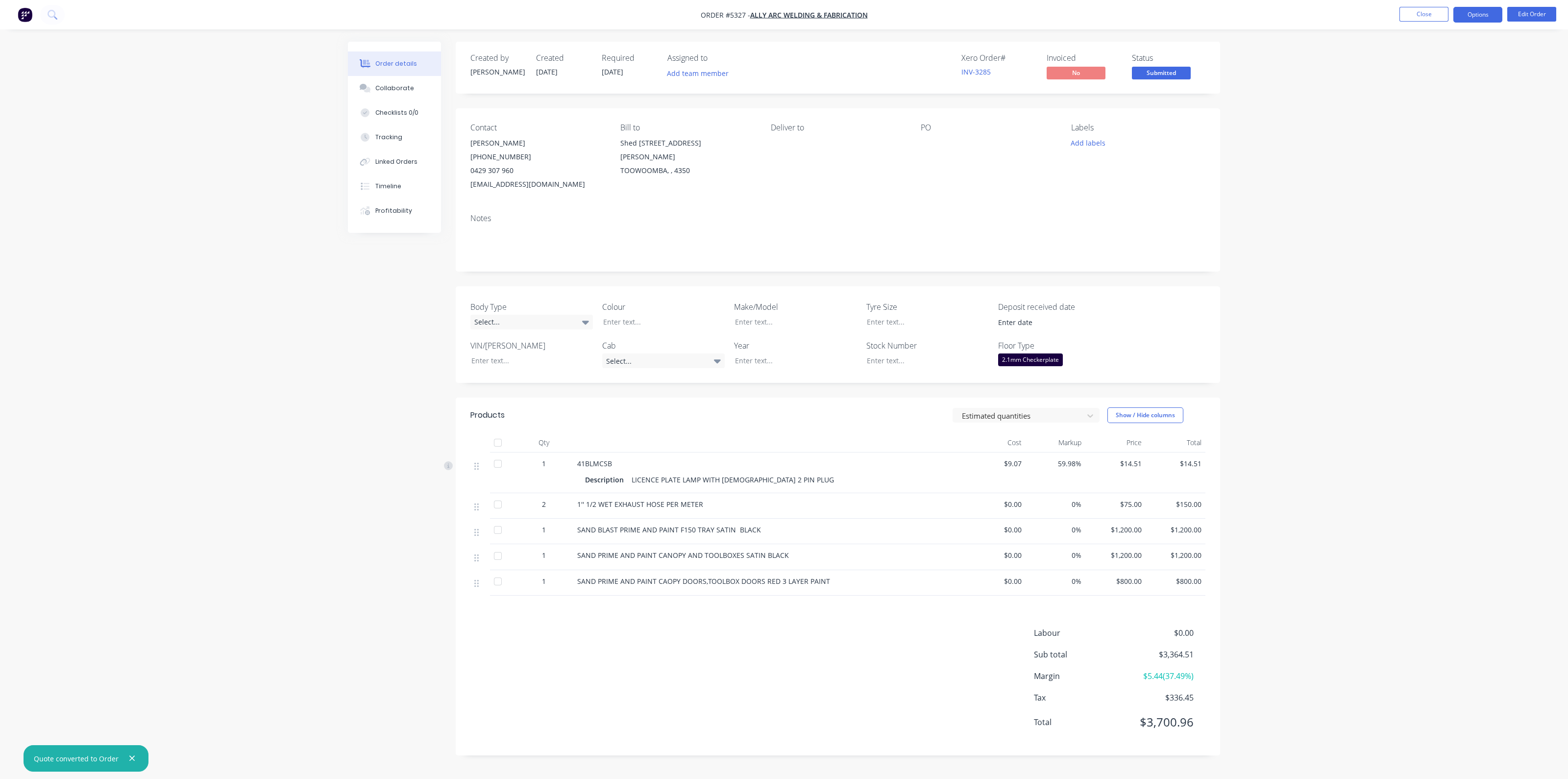
click at [1461, 18] on button "Options" at bounding box center [1477, 15] width 49 height 16
click at [1438, 59] on div "Invoice" at bounding box center [1449, 59] width 90 height 14
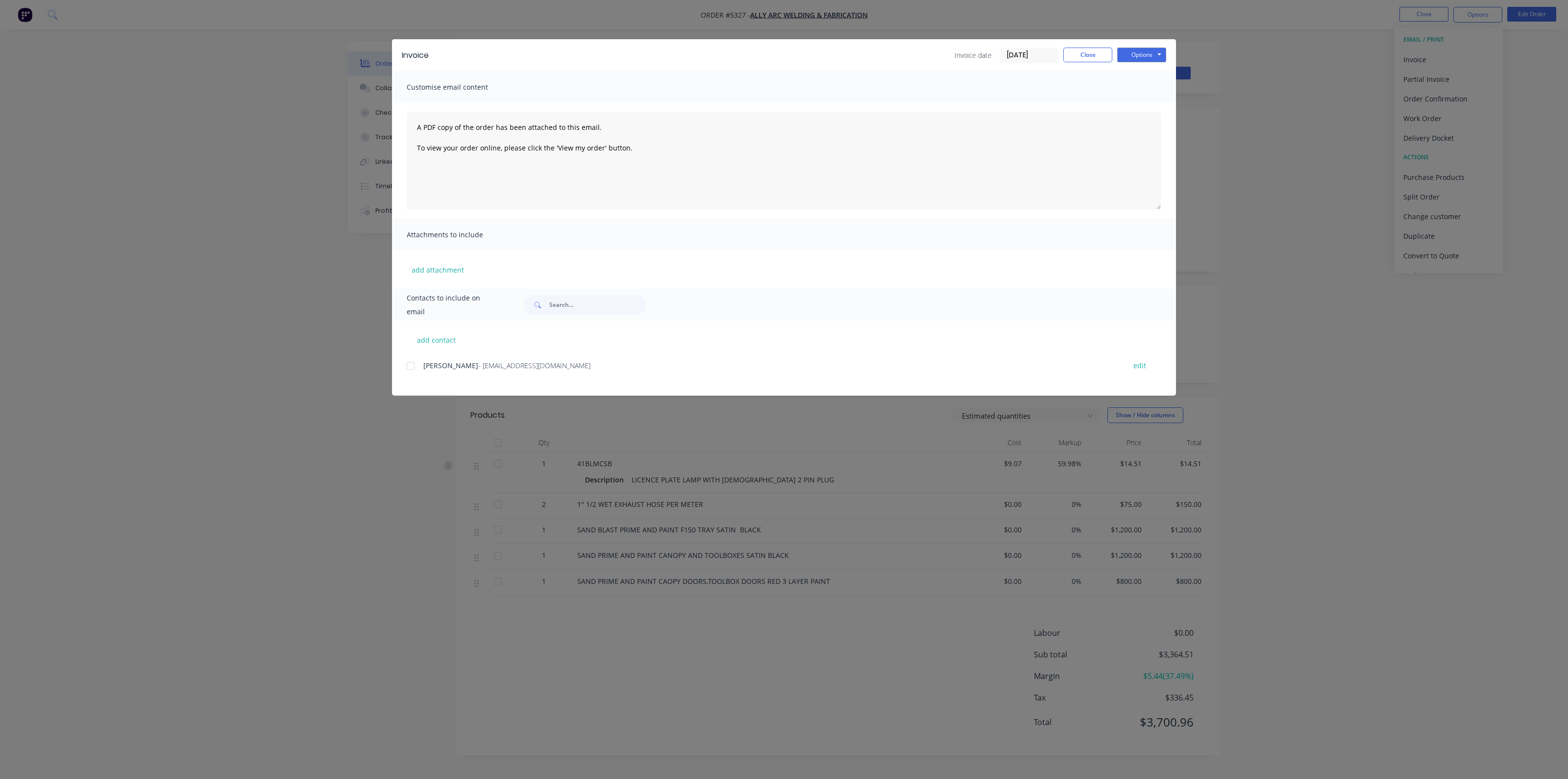
click at [407, 365] on div at bounding box center [411, 366] width 20 height 20
click at [1153, 51] on button "Options" at bounding box center [1142, 55] width 49 height 15
click at [1148, 110] on button "Email" at bounding box center [1149, 104] width 63 height 16
click at [1142, 50] on button "Options" at bounding box center [1142, 55] width 49 height 15
click at [1138, 89] on button "Print" at bounding box center [1149, 88] width 63 height 16
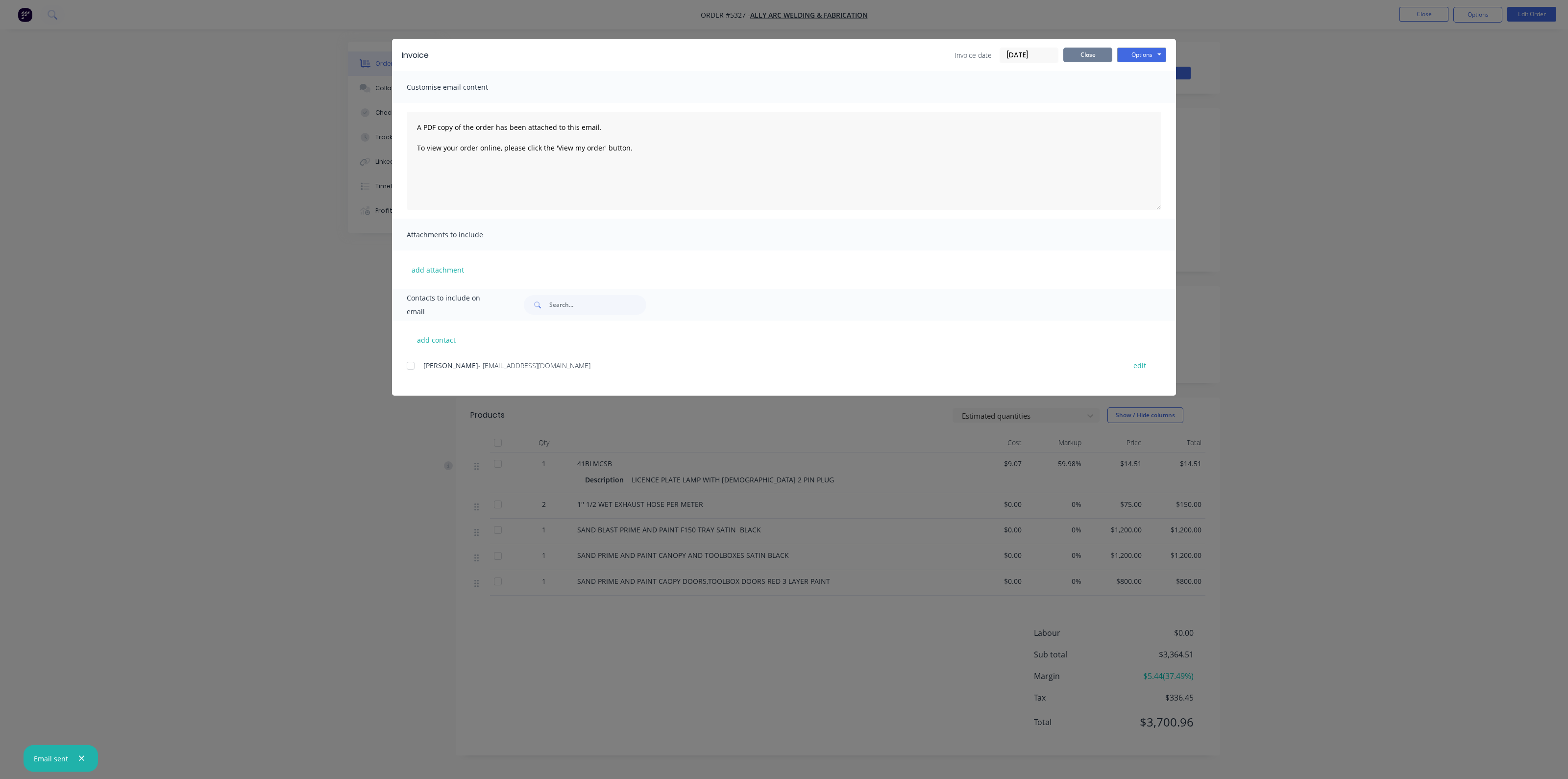
click at [1084, 55] on button "Close" at bounding box center [1087, 55] width 49 height 15
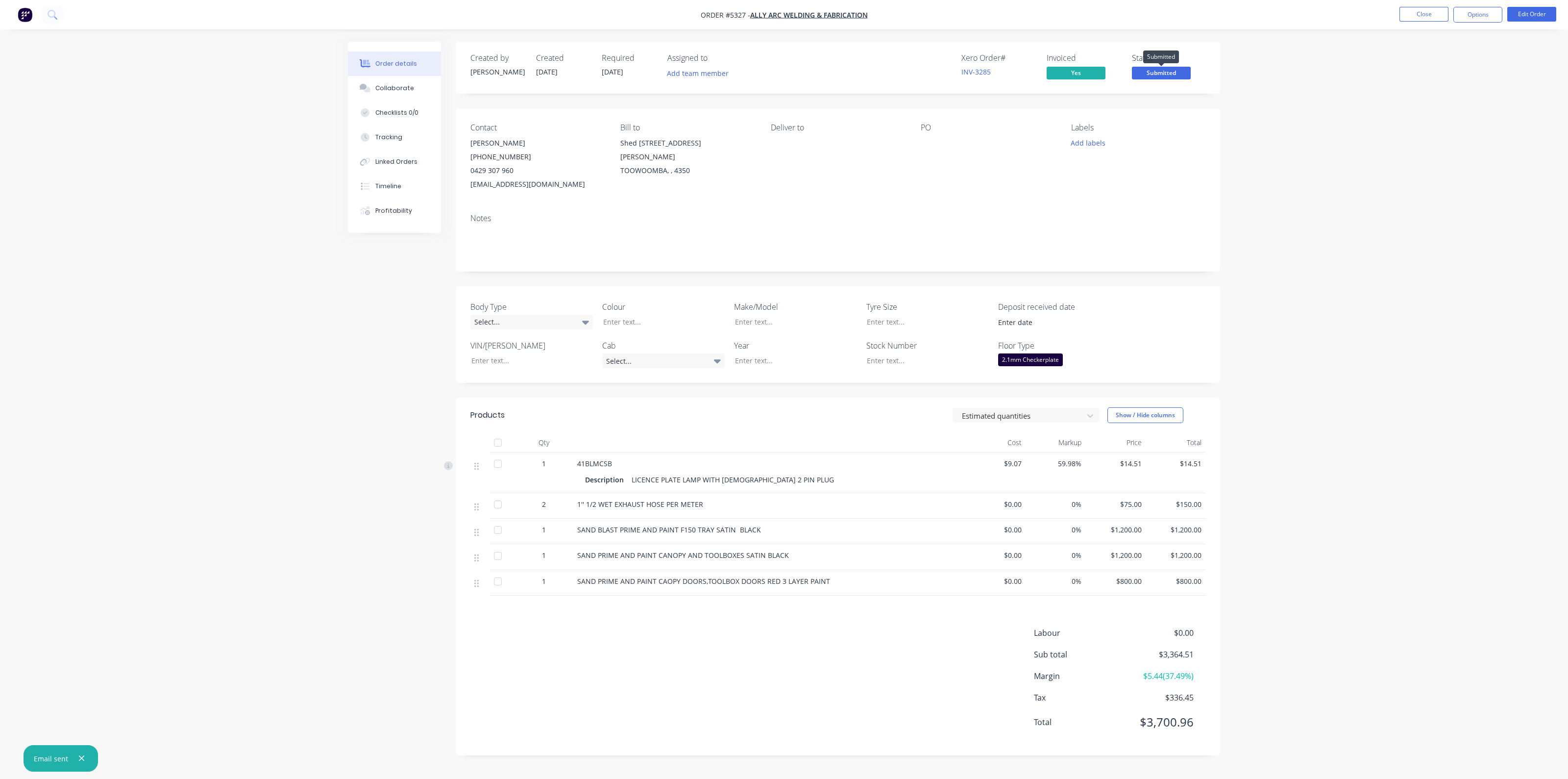
click at [1161, 69] on span "Submitted" at bounding box center [1161, 72] width 59 height 12
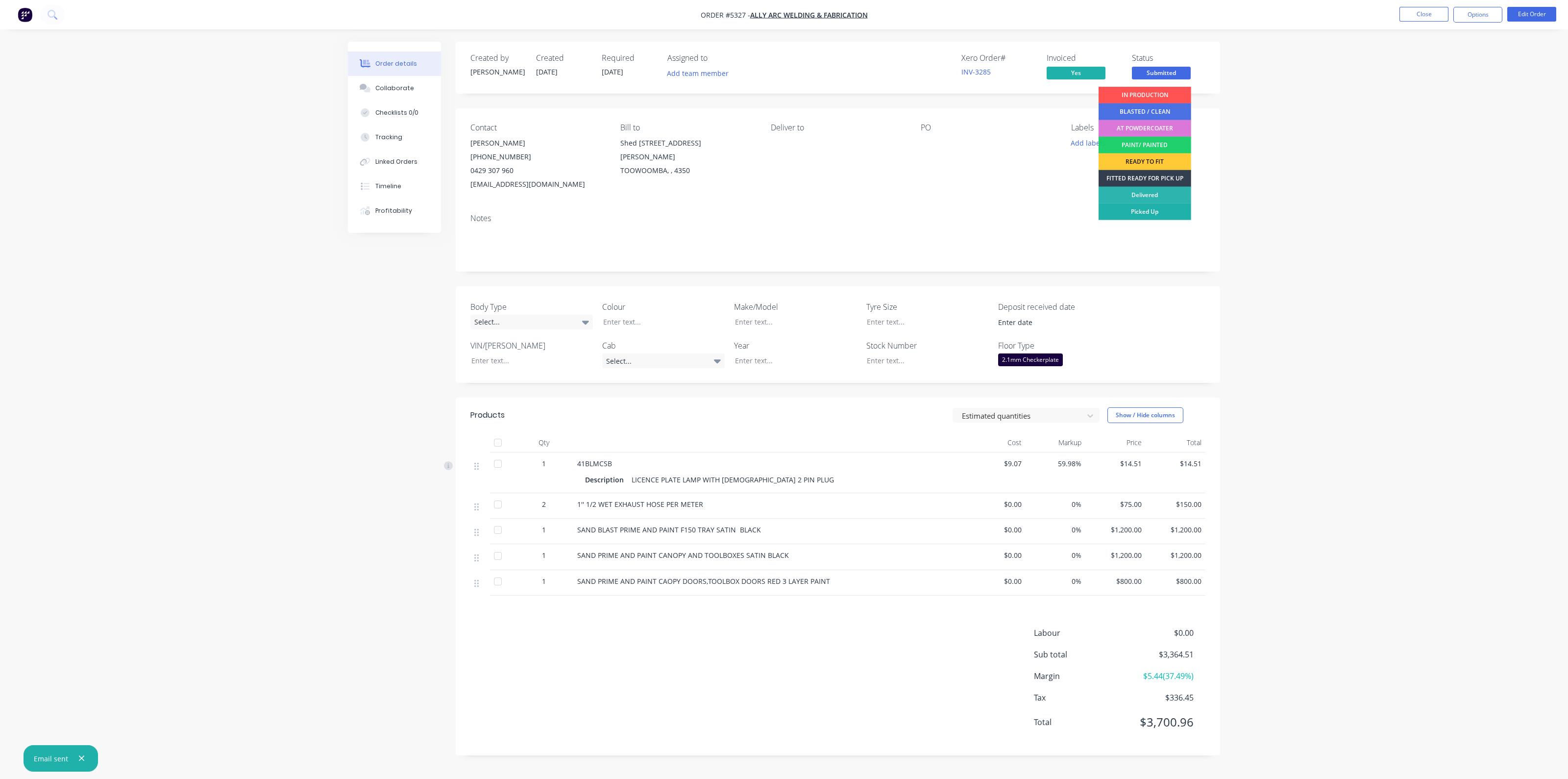
click at [1154, 209] on div "Picked Up" at bounding box center [1145, 212] width 93 height 17
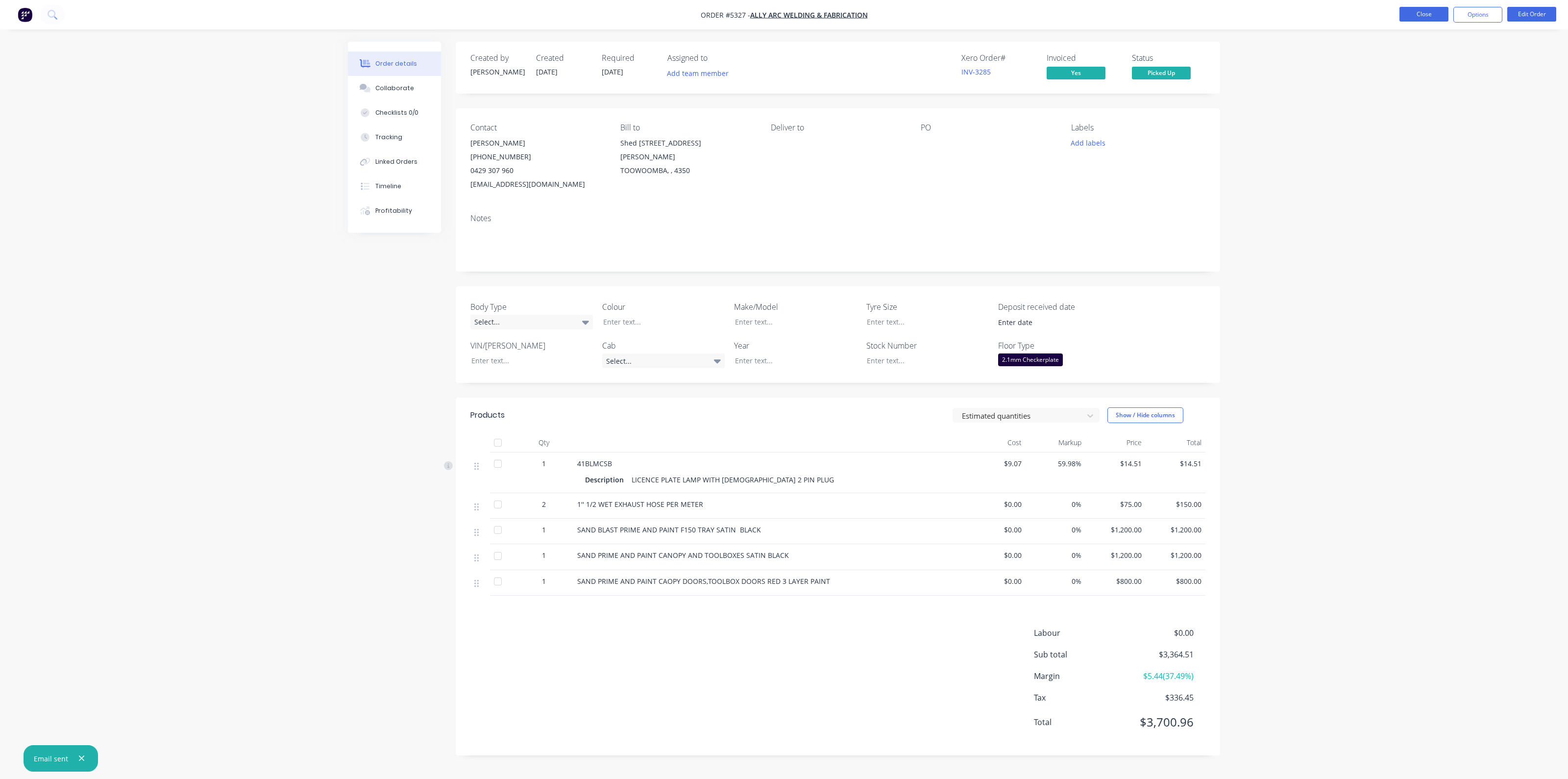
click at [1426, 15] on button "Close" at bounding box center [1424, 14] width 49 height 15
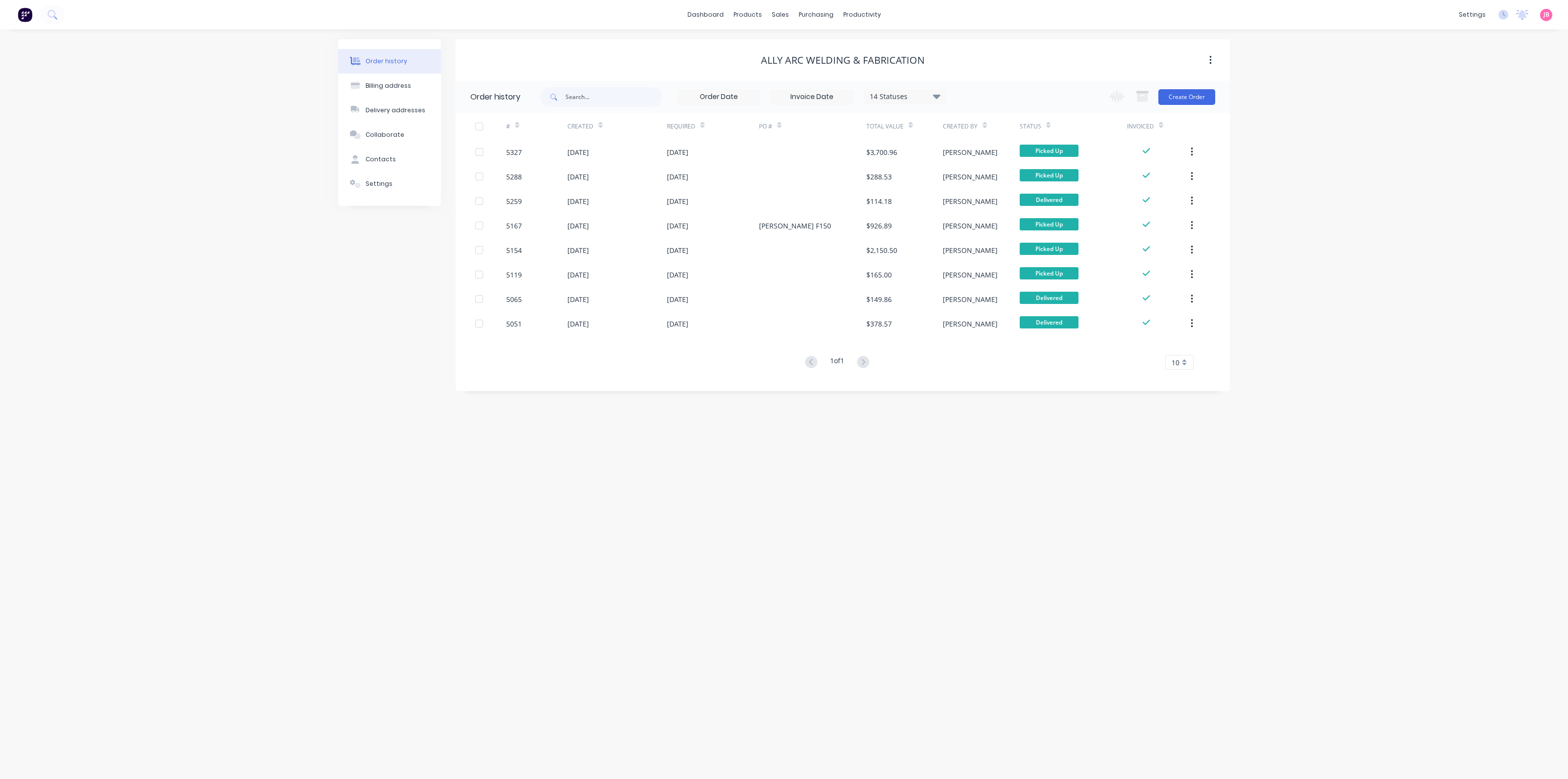
click at [1354, 144] on div "Order history Billing address Delivery addresses Collaborate Contacts Settings …" at bounding box center [784, 404] width 1568 height 750
click at [31, 19] on img at bounding box center [25, 15] width 15 height 15
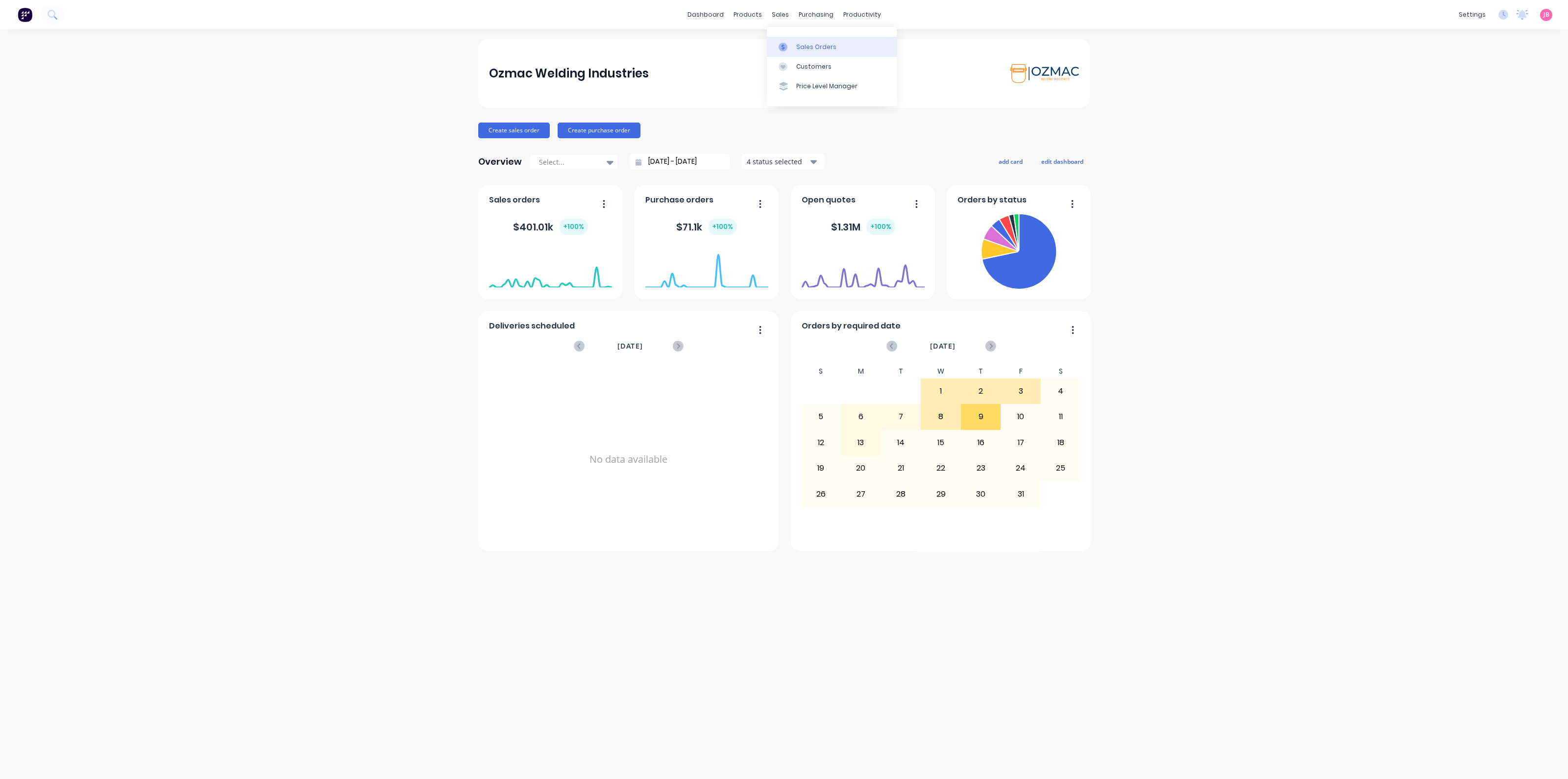
click at [784, 39] on link "Sales Orders" at bounding box center [831, 46] width 130 height 20
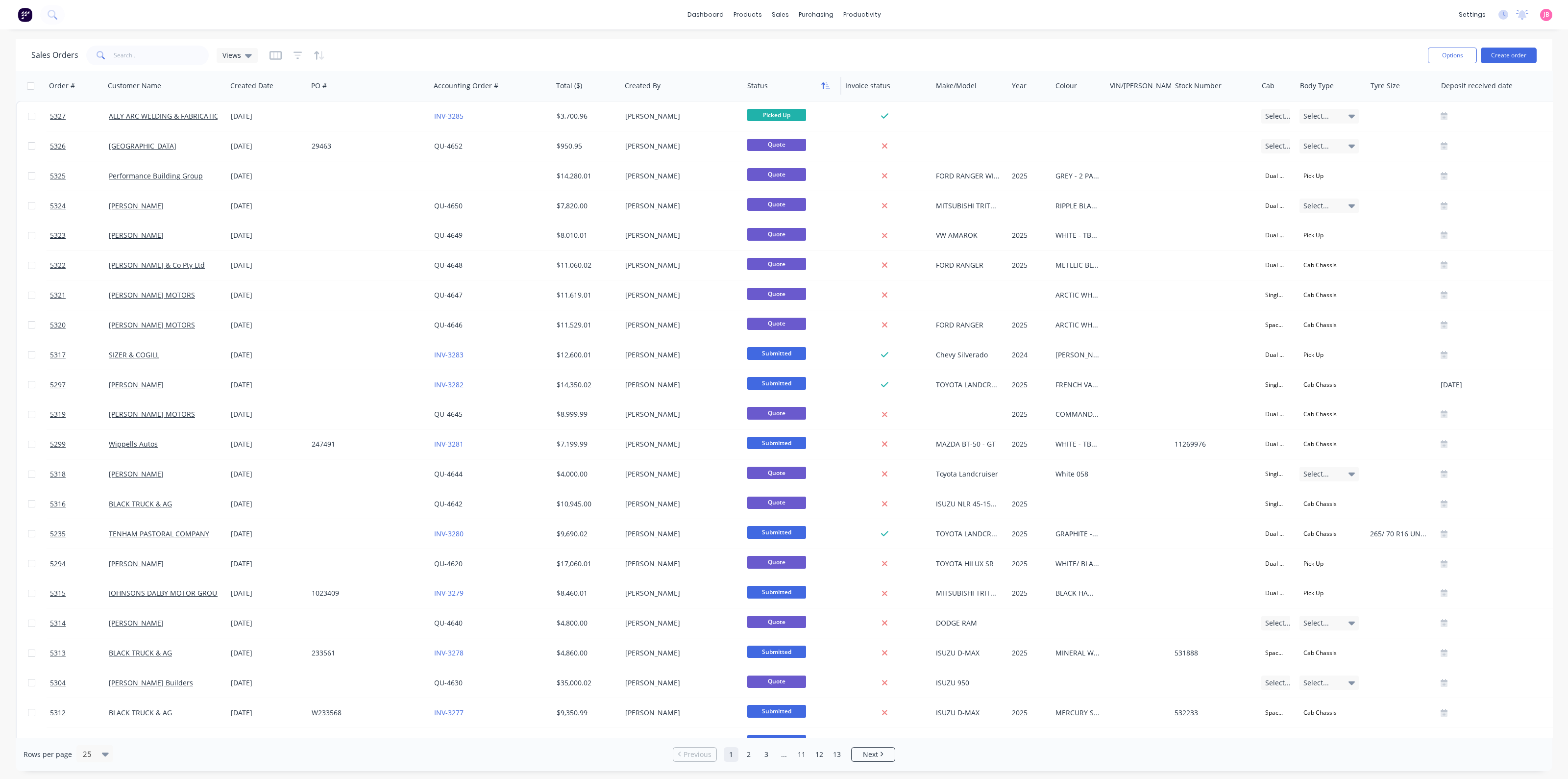
click at [828, 88] on icon "button" at bounding box center [828, 86] width 4 height 7
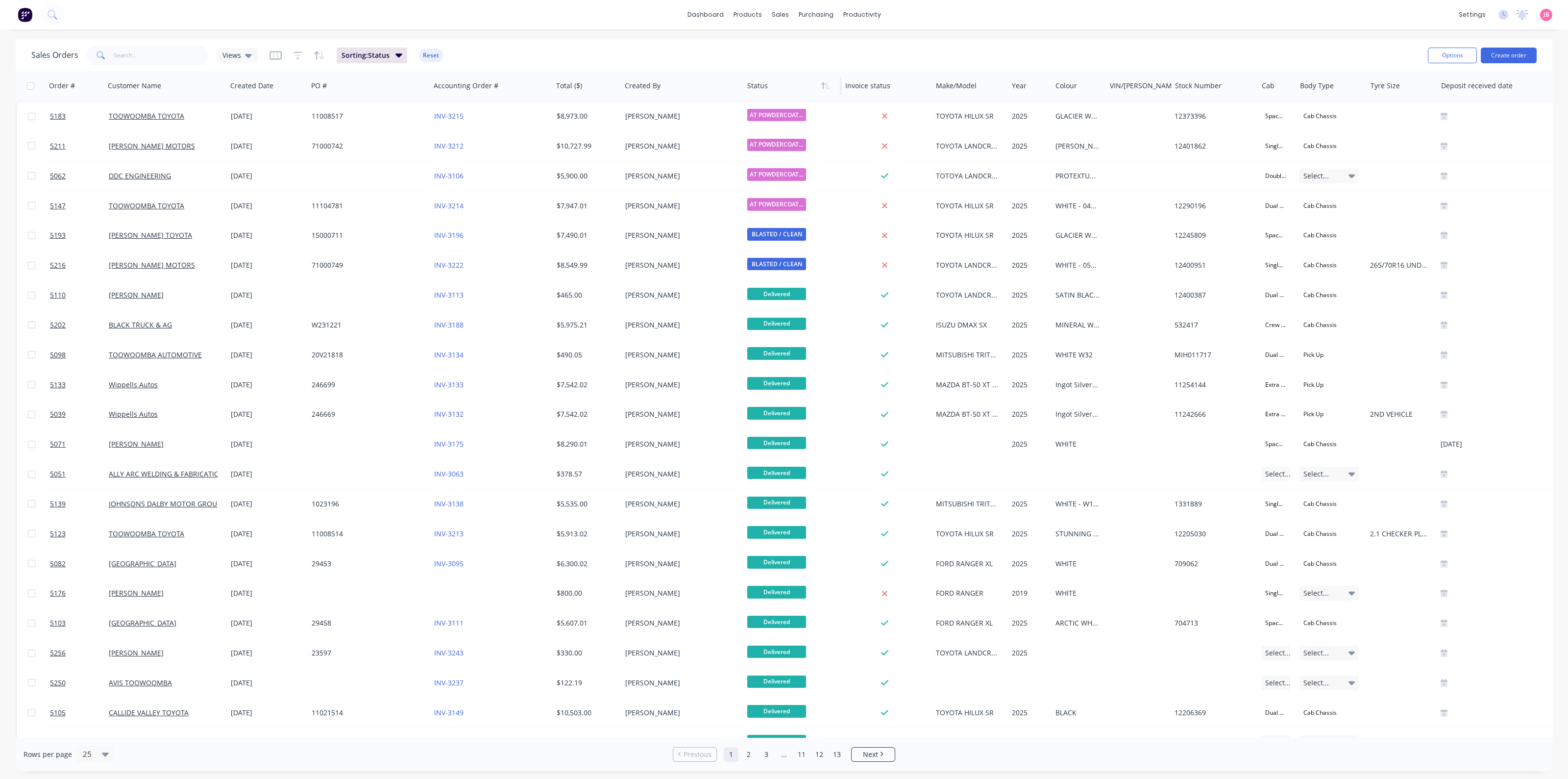
click at [828, 88] on icon "button" at bounding box center [828, 86] width 4 height 7
